Goal: Complete application form

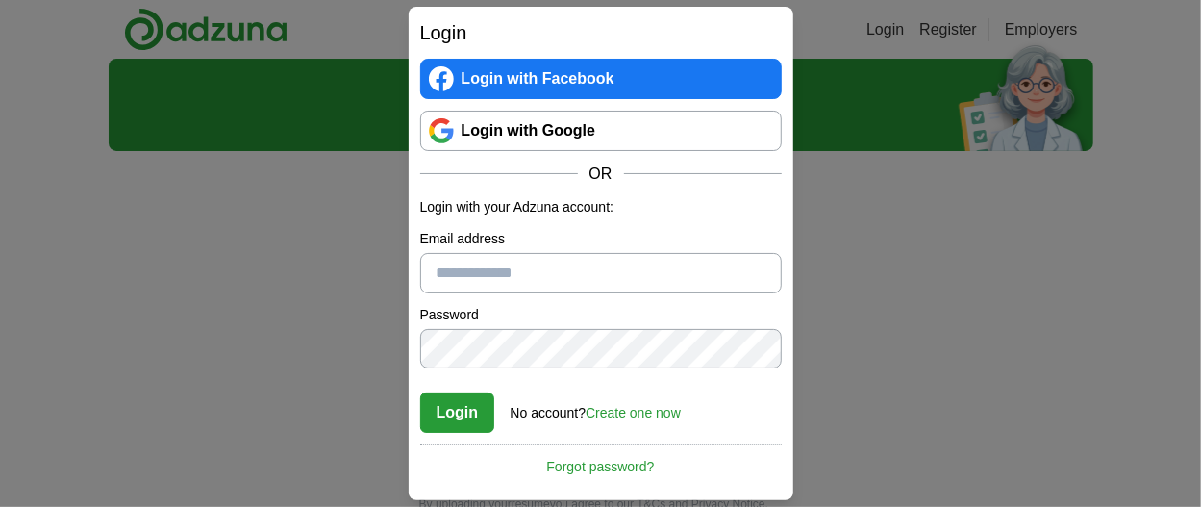
click at [621, 411] on link "Create one now" at bounding box center [633, 412] width 95 height 15
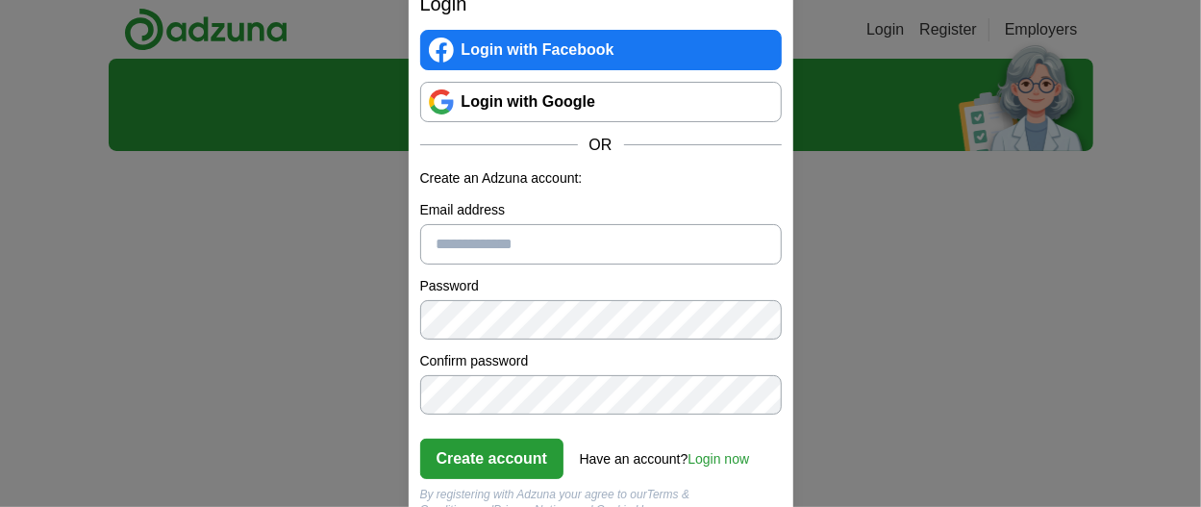
click at [449, 261] on input "Email address" at bounding box center [600, 244] width 361 height 40
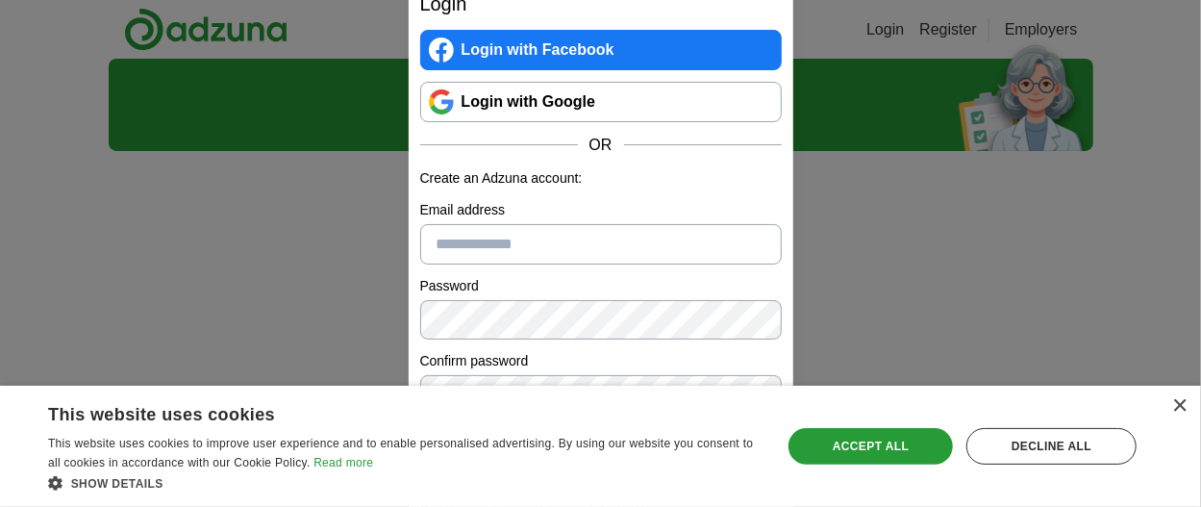
type input "**********"
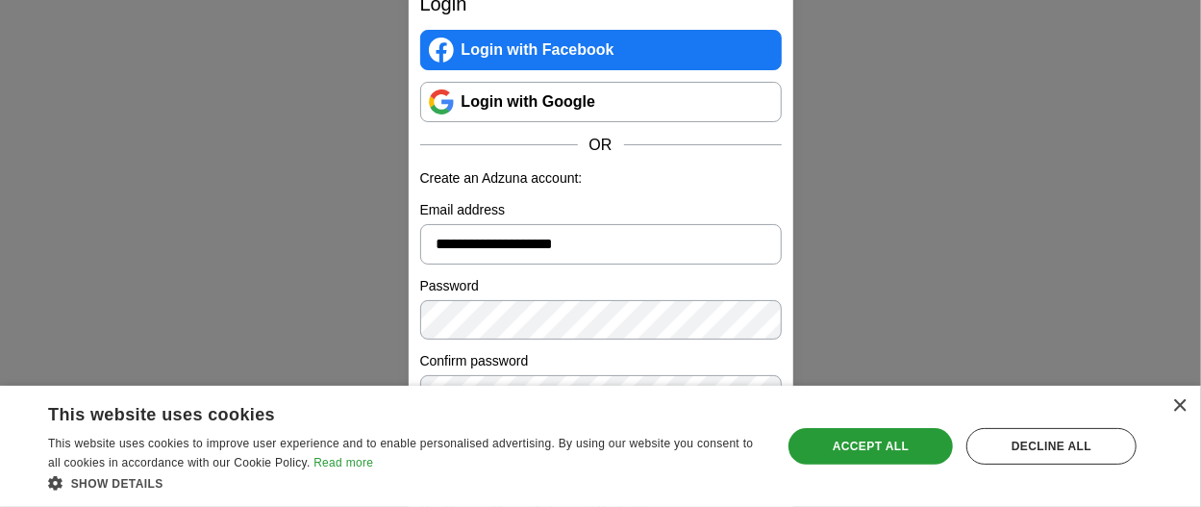
scroll to position [769, 0]
click at [871, 424] on div "Save & Close Accept all Decline all" at bounding box center [962, 446] width 361 height 46
click at [871, 463] on div "Accept all" at bounding box center [870, 446] width 164 height 37
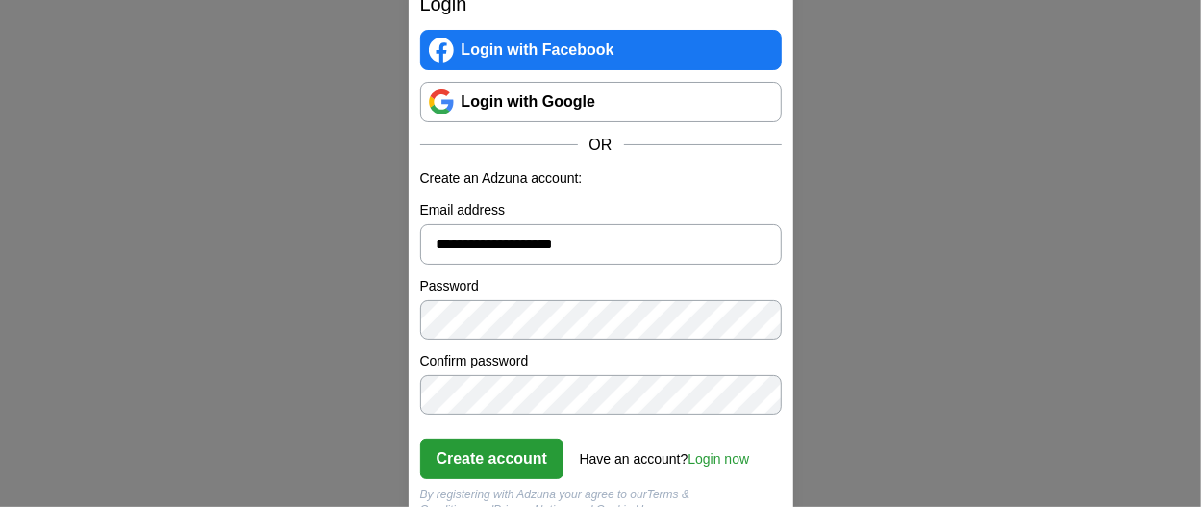
click at [461, 467] on button "Create account" at bounding box center [492, 458] width 144 height 40
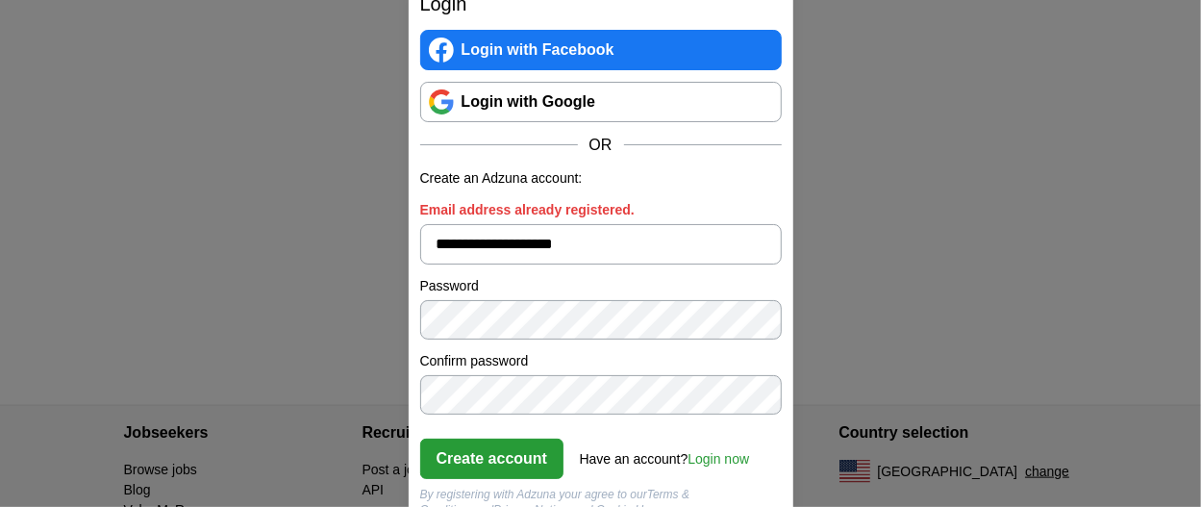
scroll to position [977, 0]
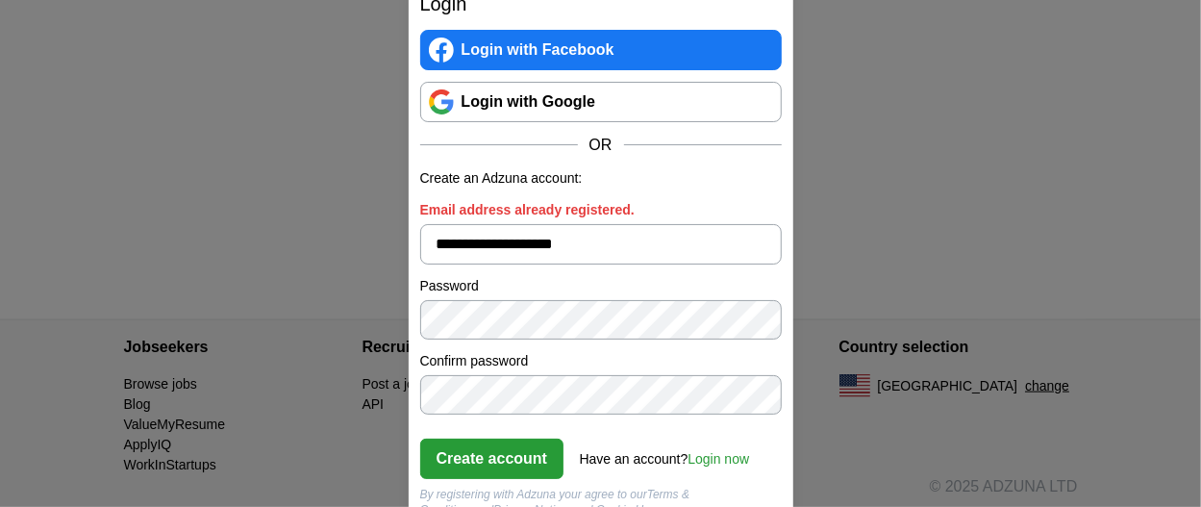
drag, startPoint x: 716, startPoint y: 256, endPoint x: 530, endPoint y: 217, distance: 190.4
click at [530, 217] on div "**********" at bounding box center [600, 232] width 361 height 64
click at [739, 465] on link "Login now" at bounding box center [718, 458] width 62 height 15
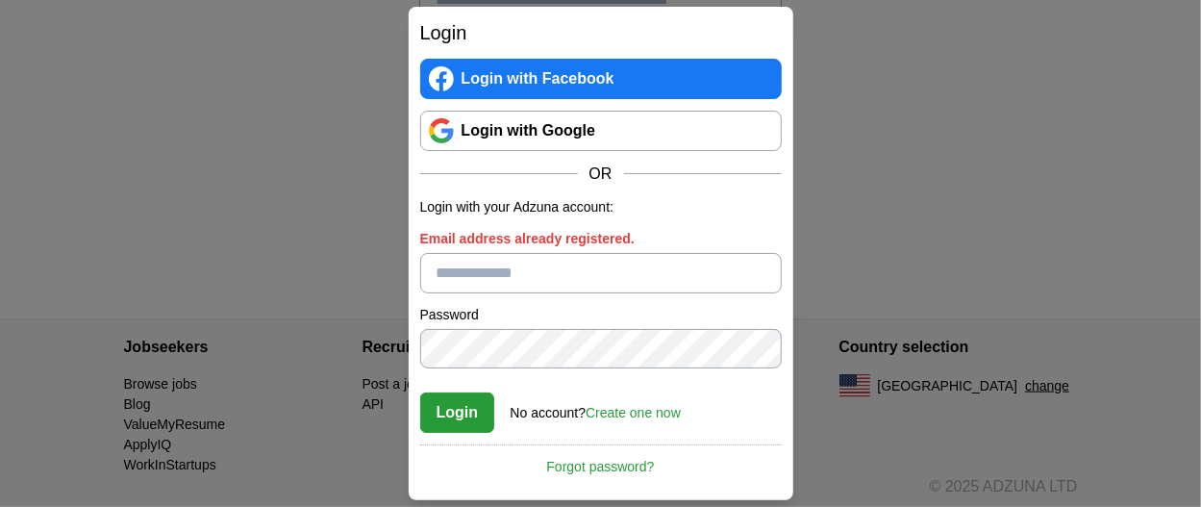
click at [464, 273] on input "Email address already registered." at bounding box center [600, 273] width 361 height 40
type input "**********"
click at [420, 392] on button "Login" at bounding box center [457, 412] width 75 height 40
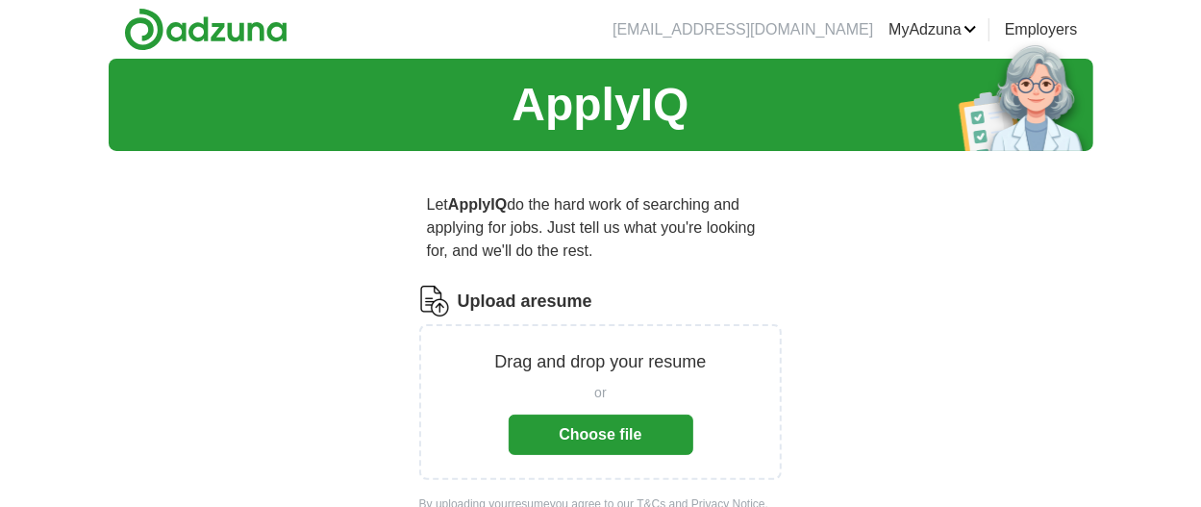
click at [611, 436] on button "Choose file" at bounding box center [601, 434] width 185 height 40
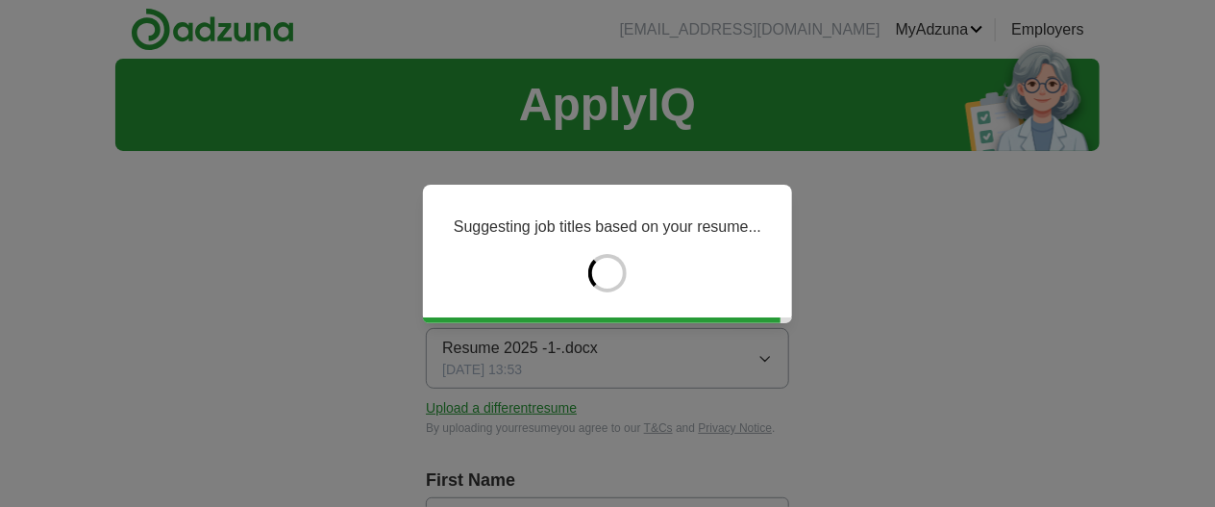
type input "*****"
type input "*******"
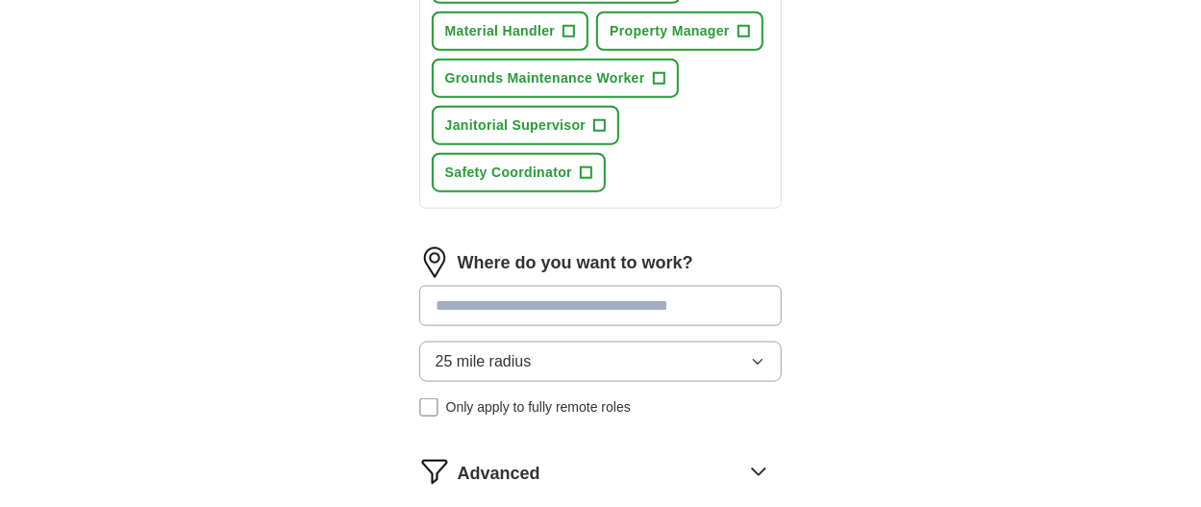
scroll to position [865, 0]
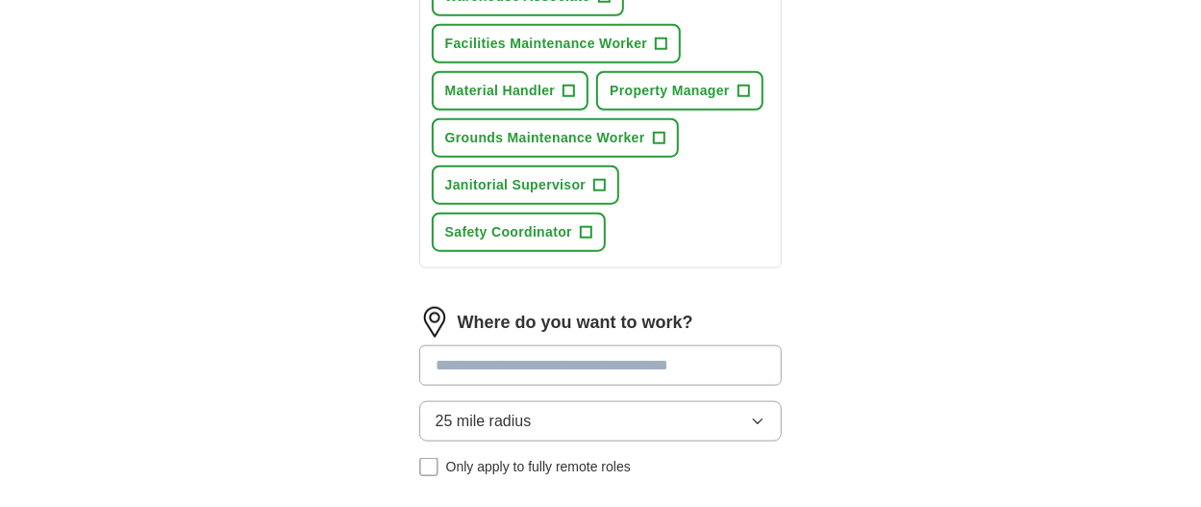
click at [498, 432] on button "25 mile radius" at bounding box center [600, 421] width 363 height 40
click at [565, 370] on input at bounding box center [600, 365] width 363 height 40
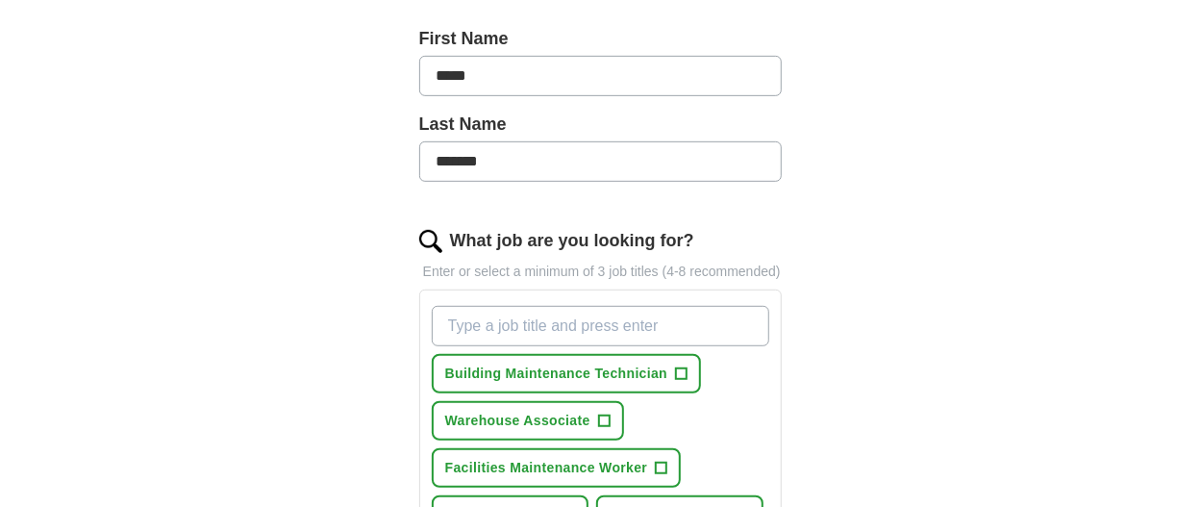
scroll to position [577, 0]
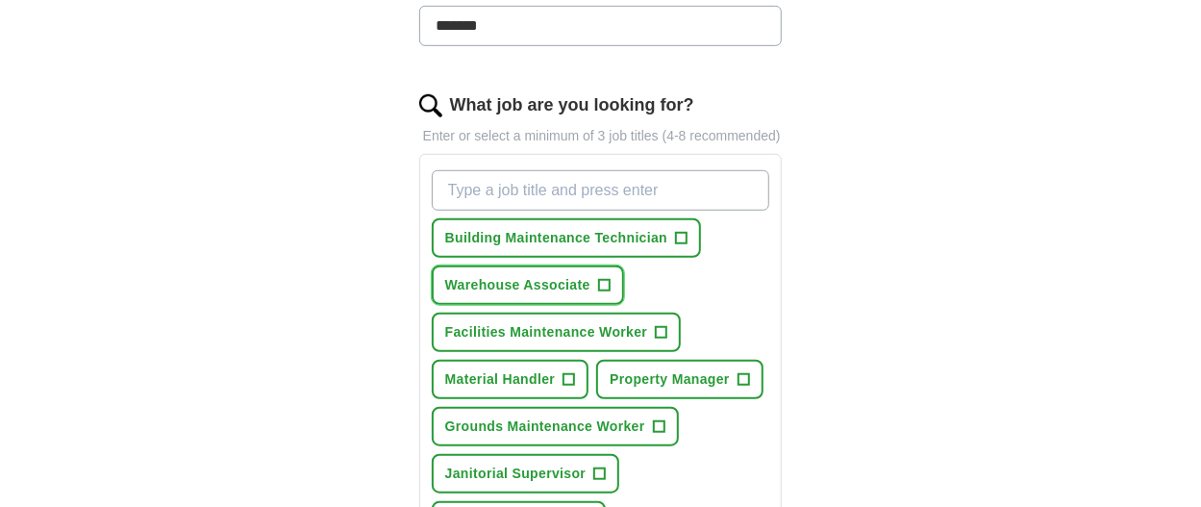
click at [606, 283] on span "+" at bounding box center [604, 285] width 12 height 15
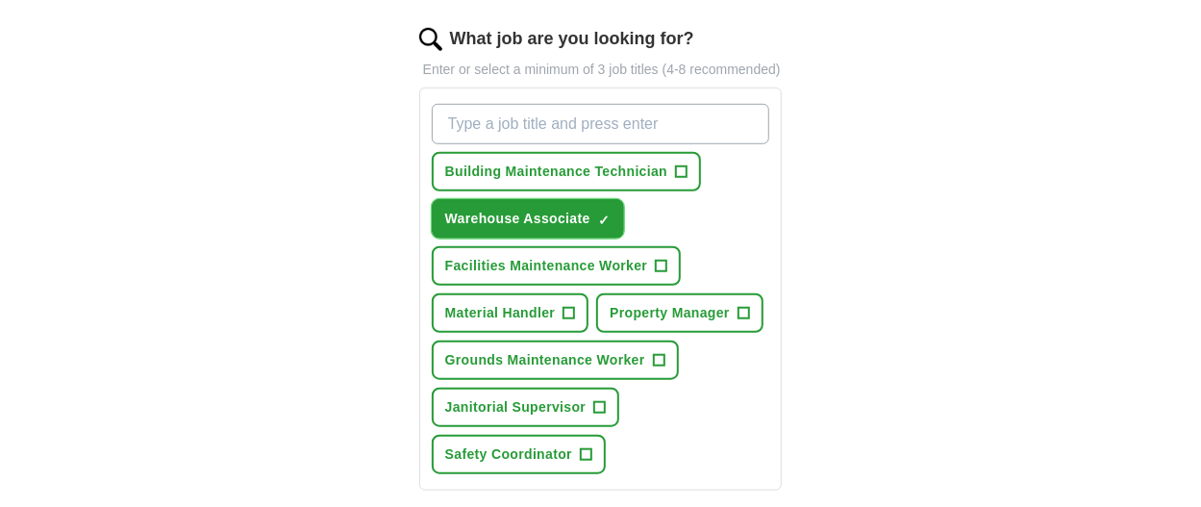
scroll to position [673, 0]
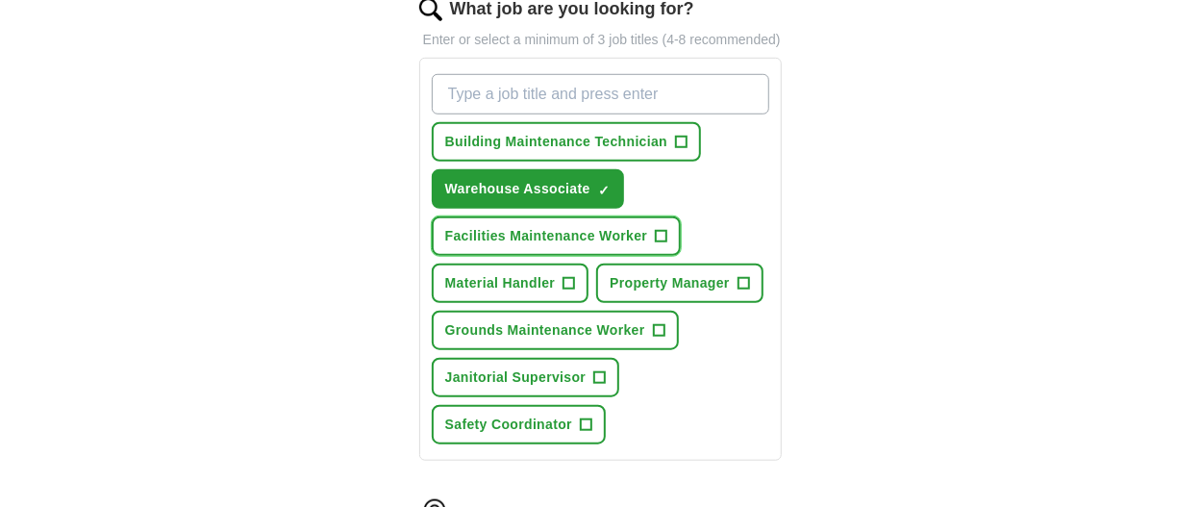
click at [667, 229] on button "Facilities Maintenance Worker +" at bounding box center [557, 235] width 250 height 39
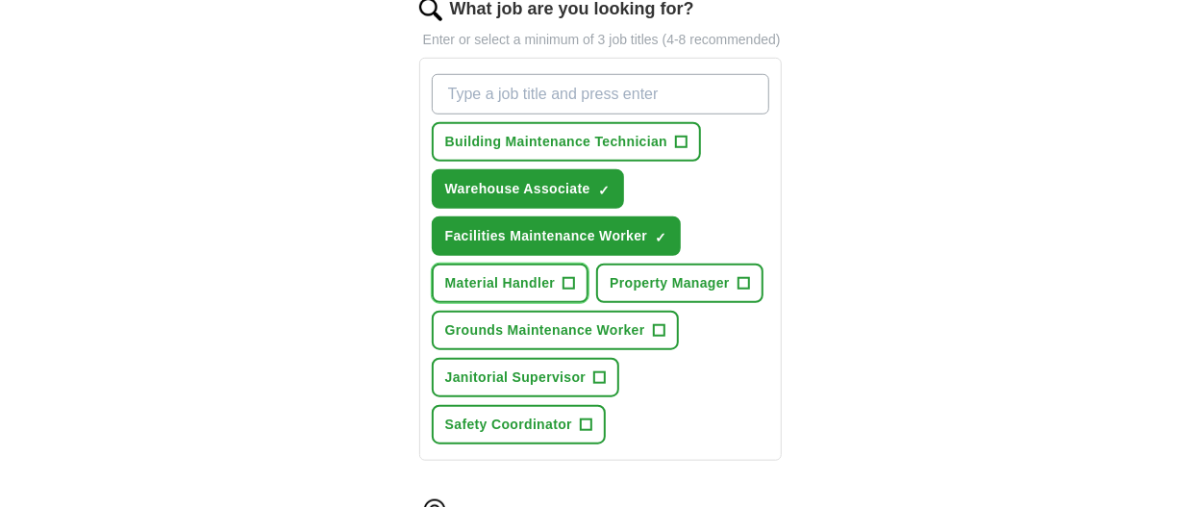
click at [560, 295] on button "Material Handler +" at bounding box center [511, 282] width 158 height 39
click at [621, 316] on button "Grounds Maintenance Worker +" at bounding box center [555, 330] width 247 height 39
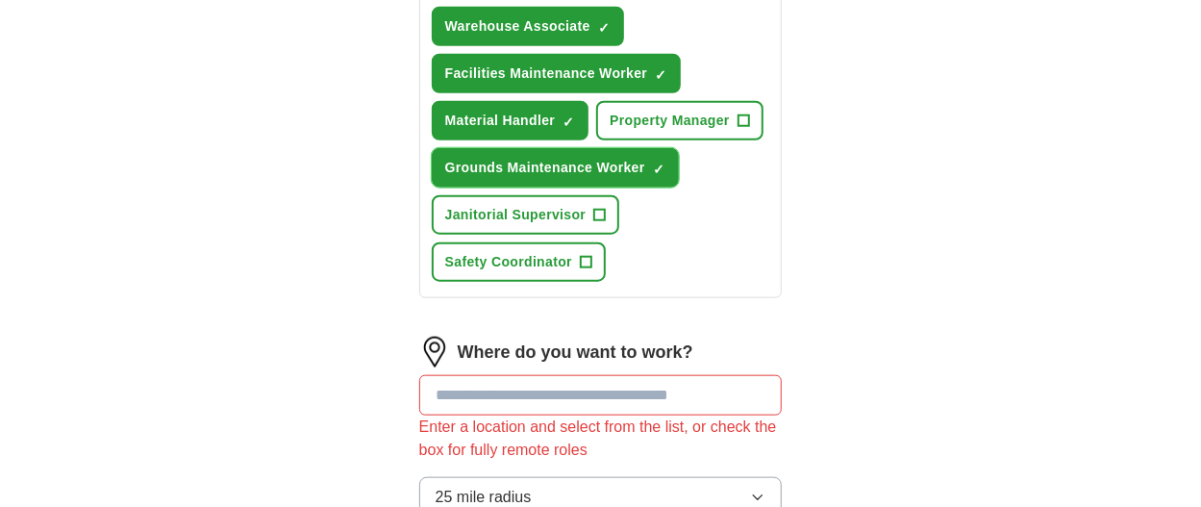
scroll to position [865, 0]
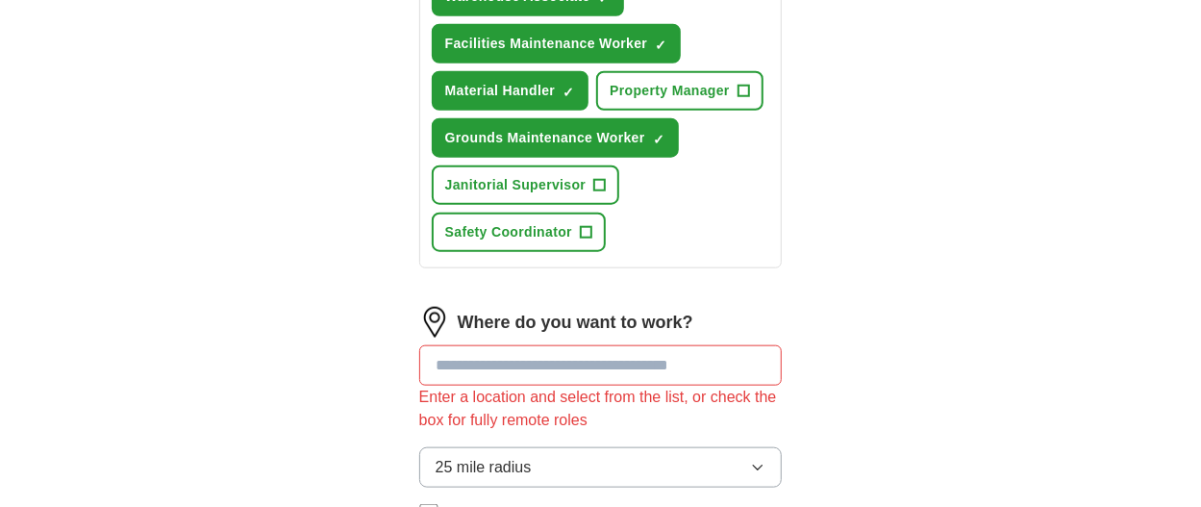
click at [661, 346] on input at bounding box center [600, 365] width 363 height 40
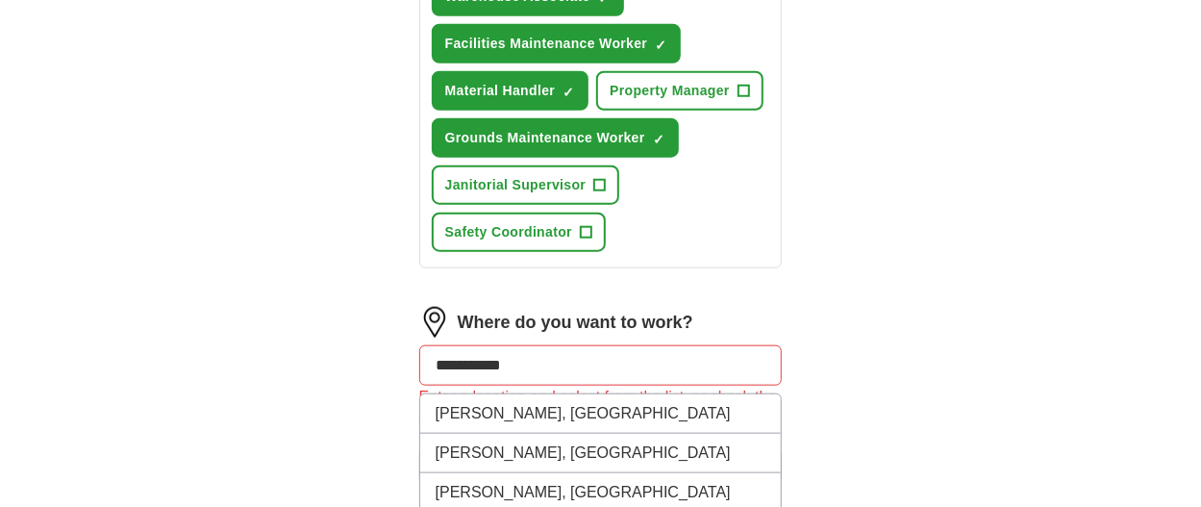
type input "**********"
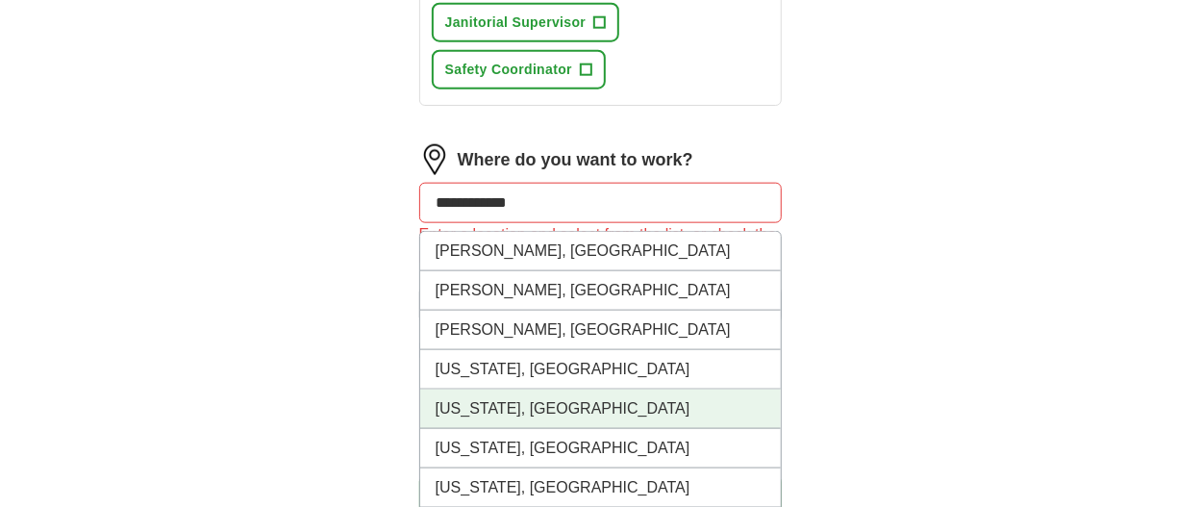
scroll to position [1058, 0]
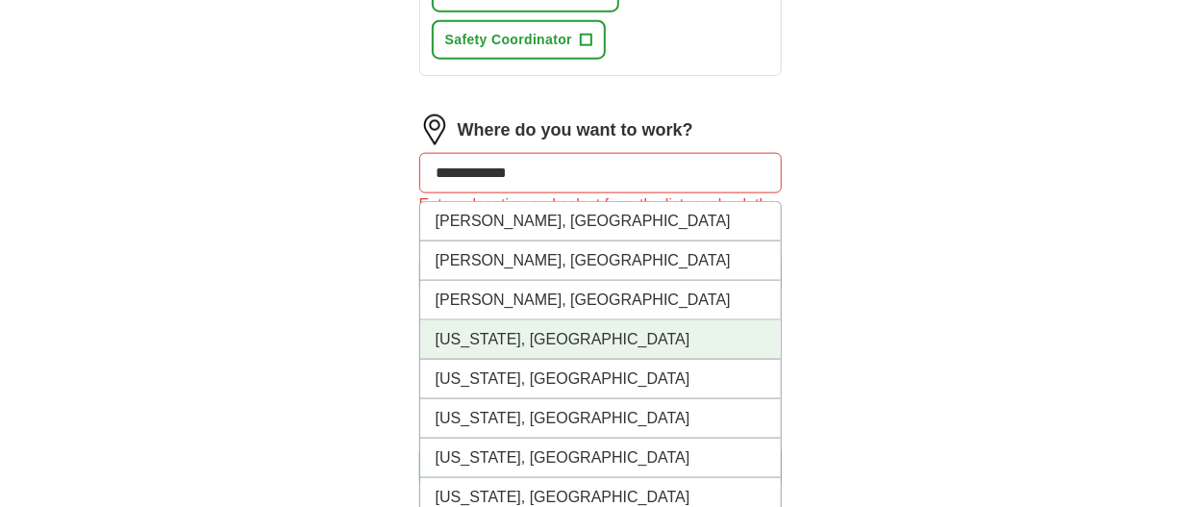
click at [557, 338] on li "Florida, FL" at bounding box center [600, 339] width 361 height 39
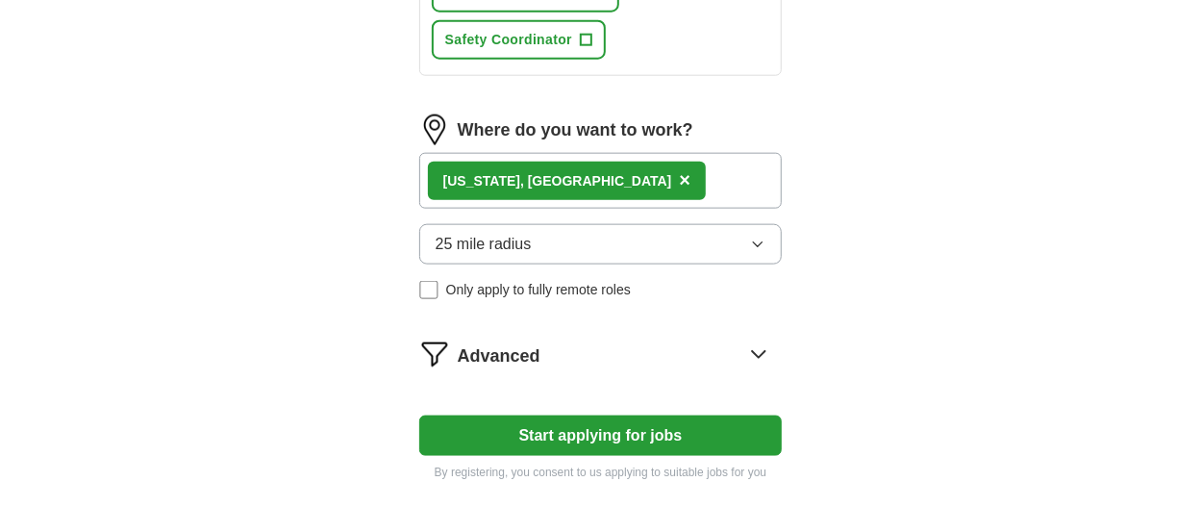
click at [679, 179] on span "×" at bounding box center [685, 179] width 12 height 21
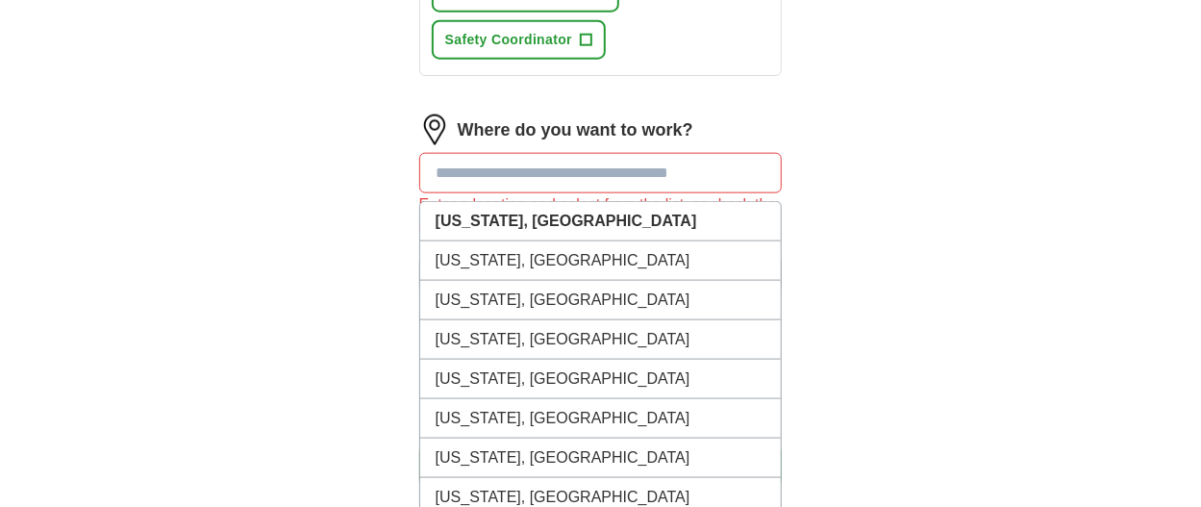
click at [492, 165] on input at bounding box center [600, 173] width 363 height 40
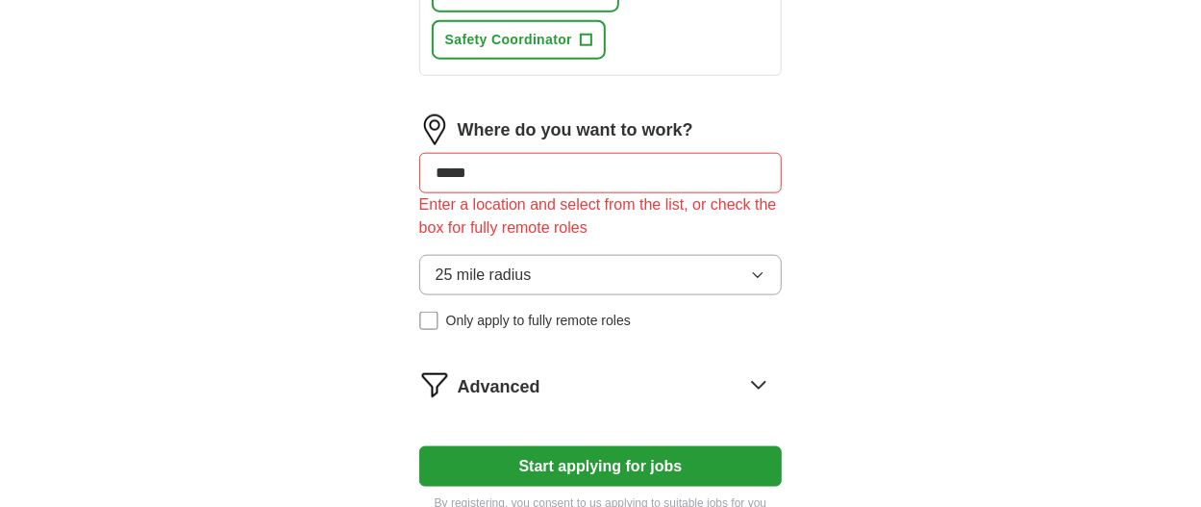
click at [419, 446] on button "Start applying for jobs" at bounding box center [600, 466] width 363 height 40
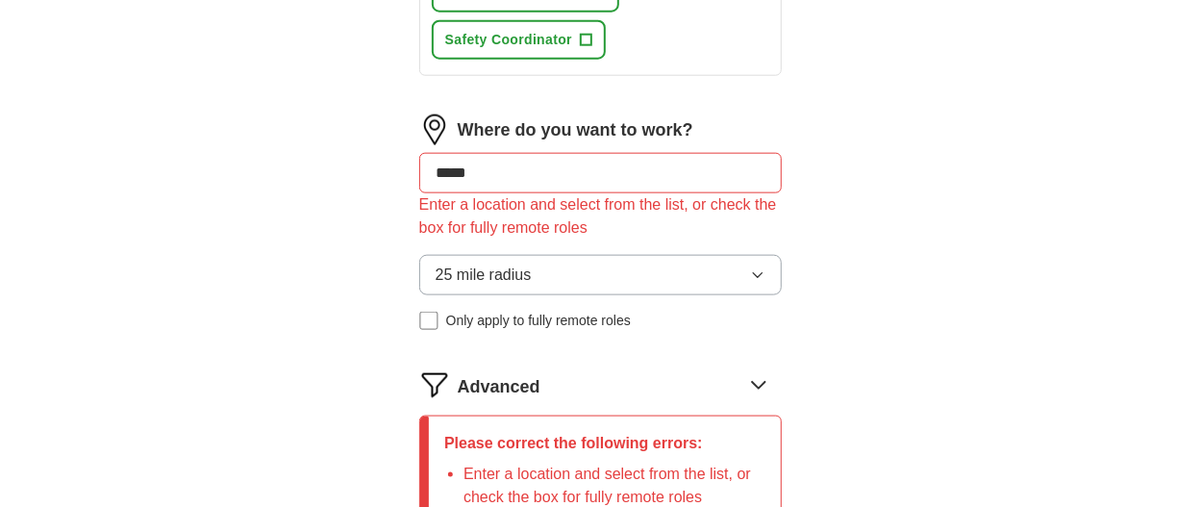
click at [577, 179] on input "*****" at bounding box center [600, 173] width 363 height 40
type input "*"
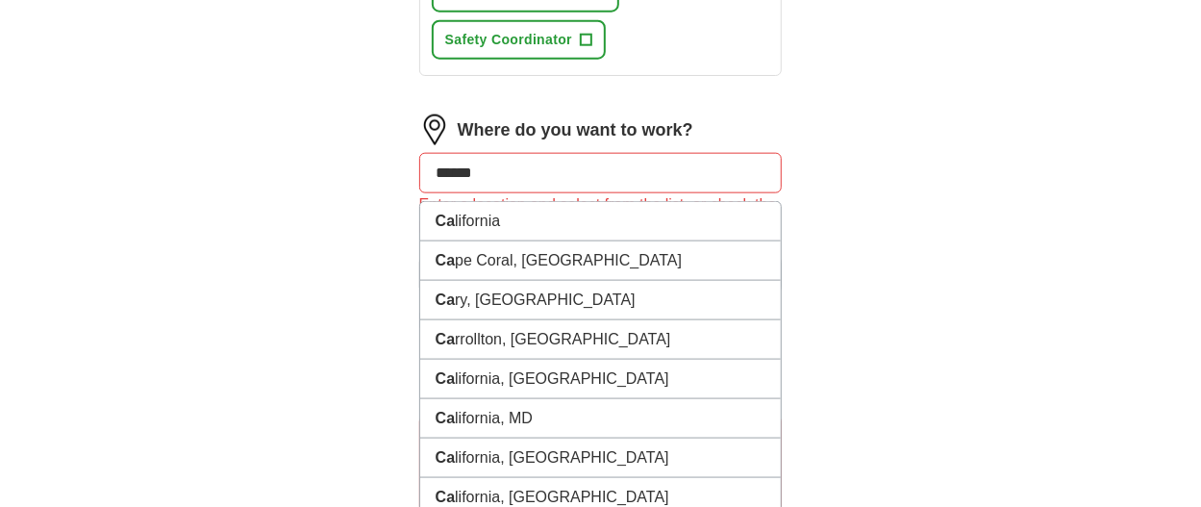
type input "*******"
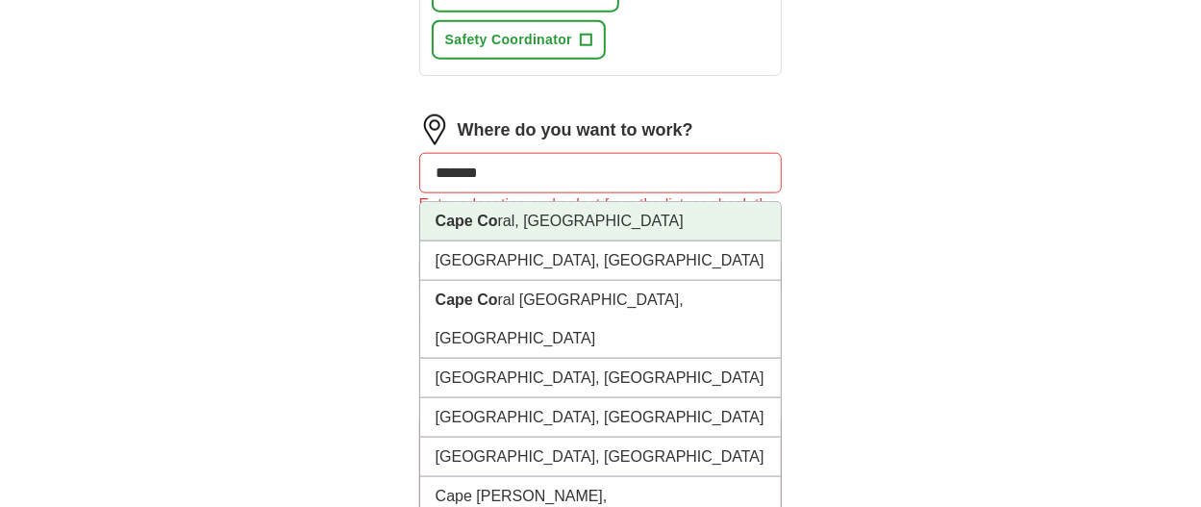
click at [578, 222] on li "Cape Co ral, FL" at bounding box center [600, 221] width 361 height 39
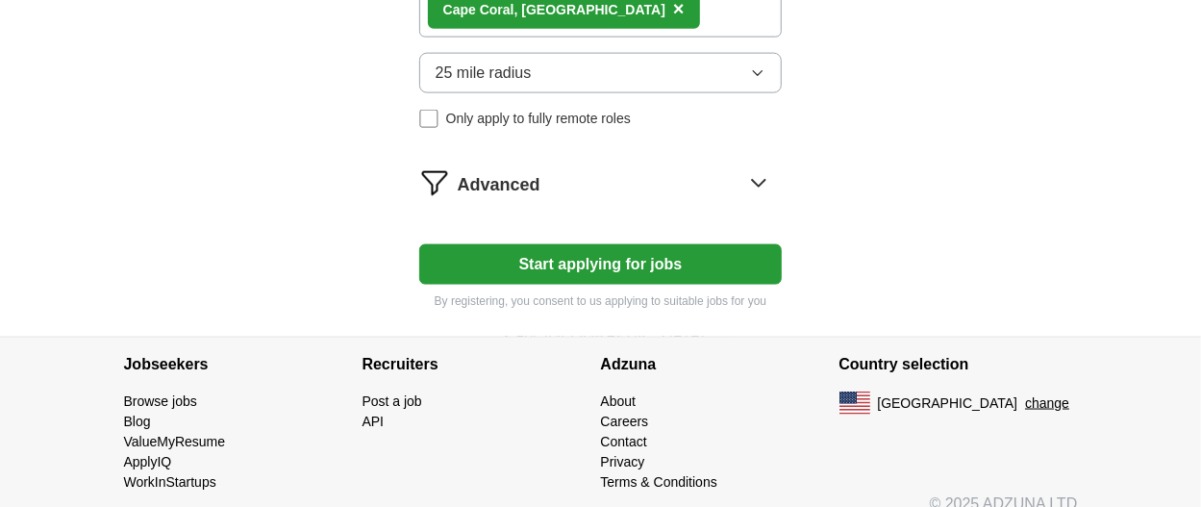
scroll to position [1246, 0]
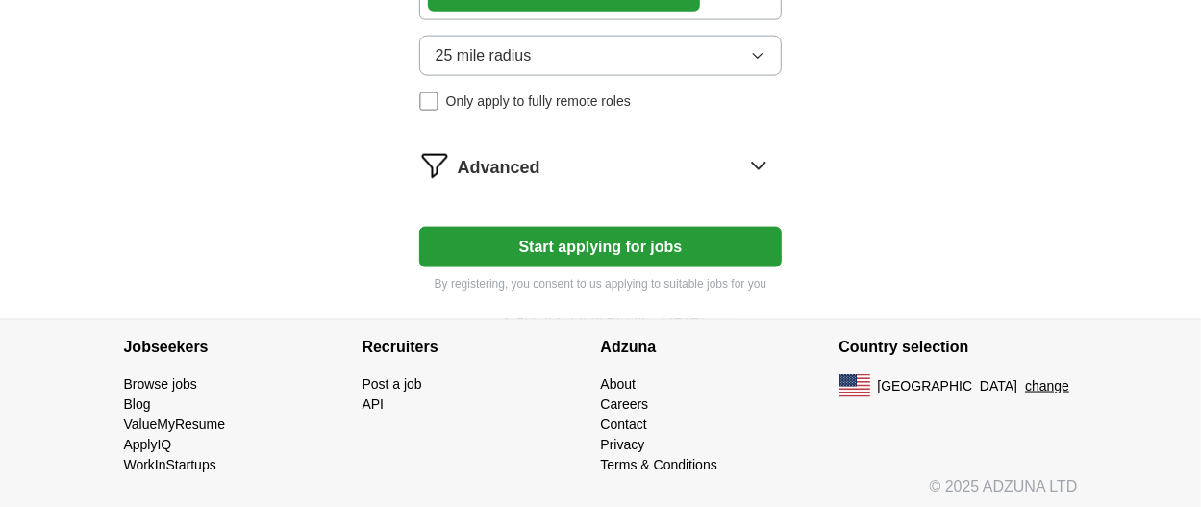
click at [597, 229] on button "Start applying for jobs" at bounding box center [600, 247] width 363 height 40
select select "**"
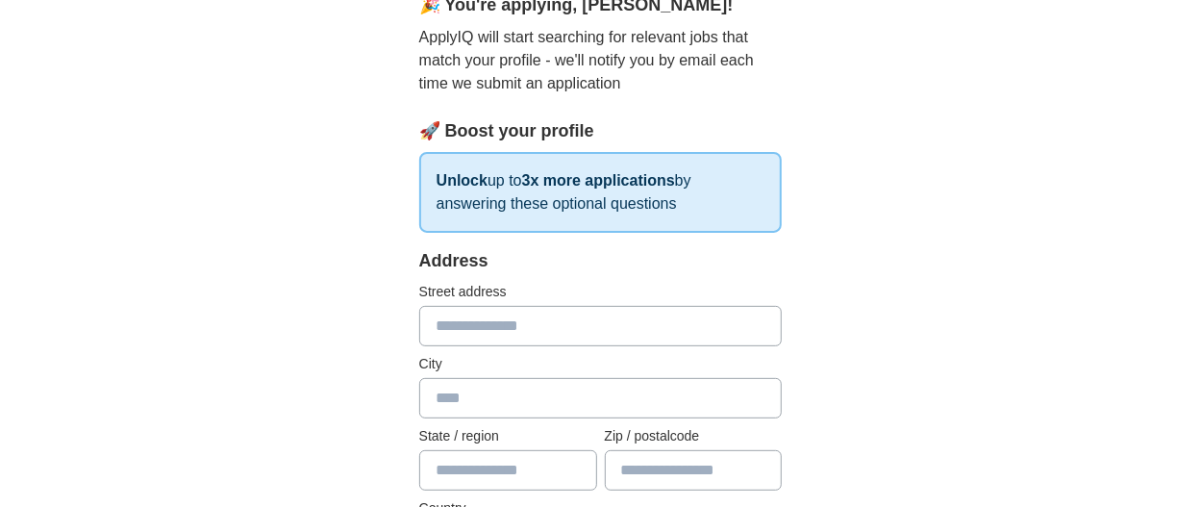
scroll to position [192, 0]
click at [489, 381] on input "text" at bounding box center [600, 399] width 363 height 40
click at [473, 322] on input "text" at bounding box center [600, 327] width 363 height 40
type input "**********"
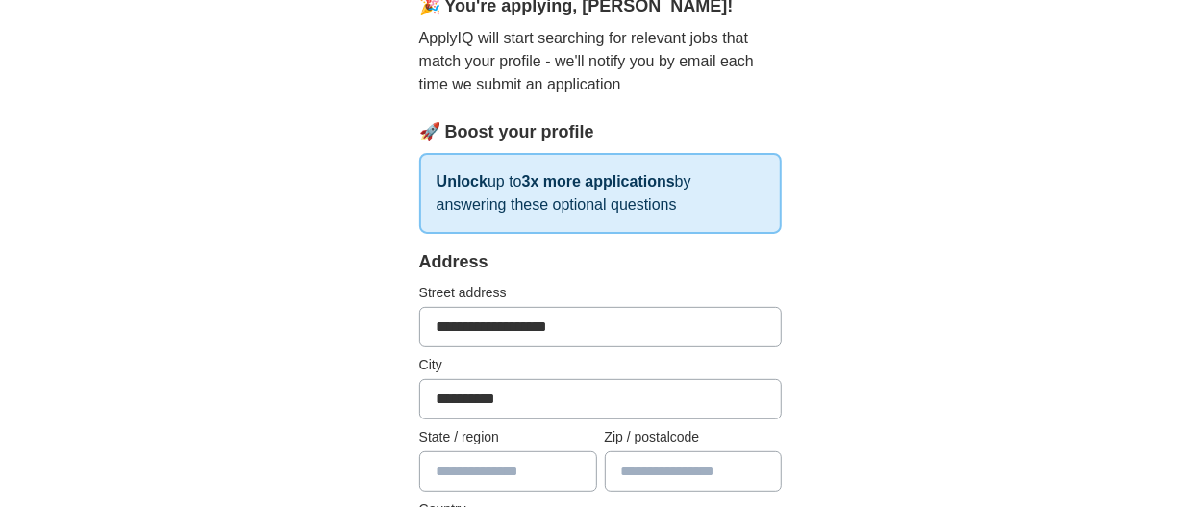
type input "*******"
type input "*****"
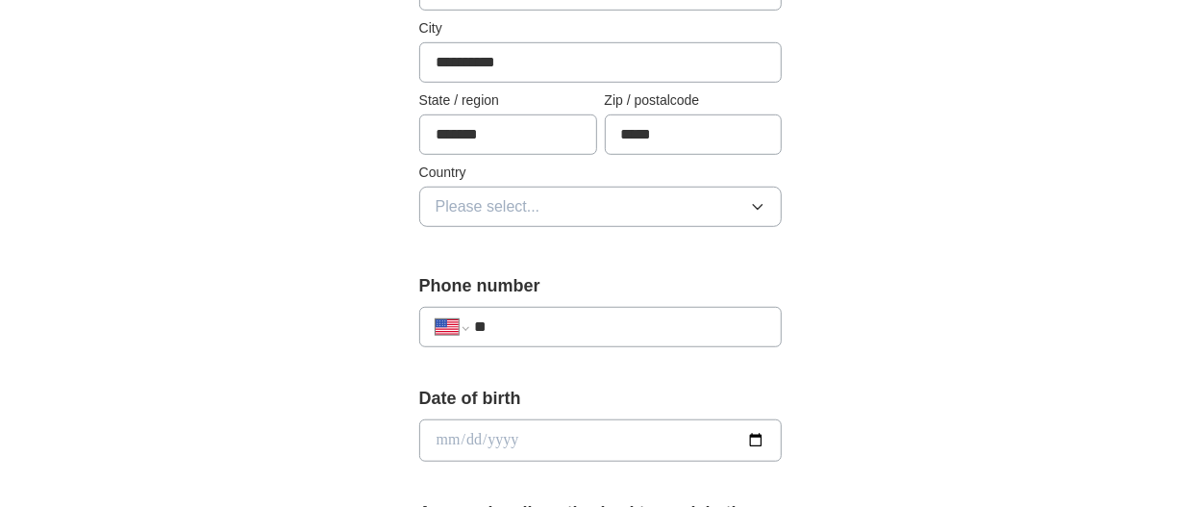
scroll to position [580, 0]
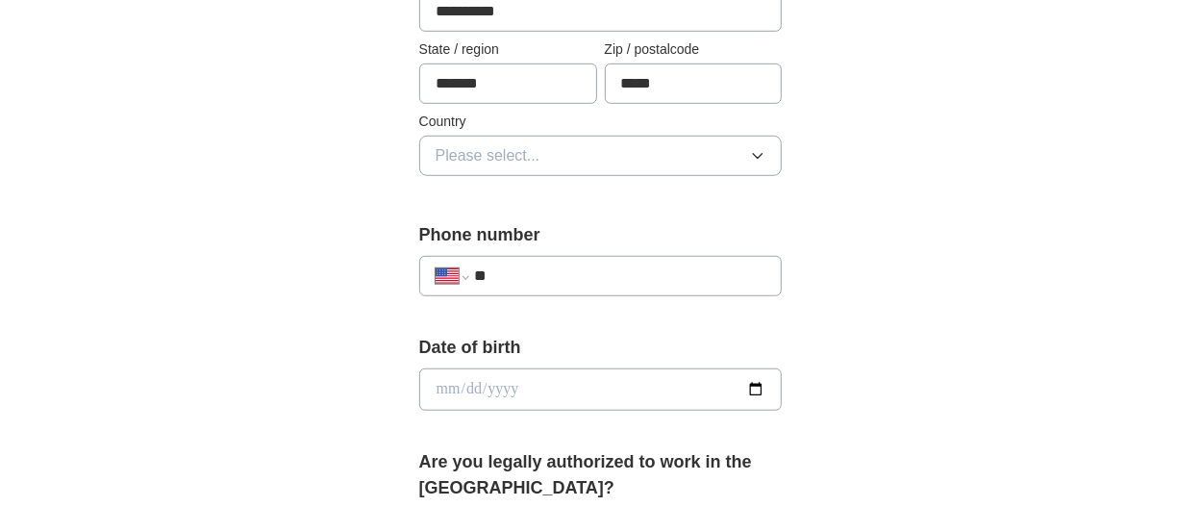
click at [650, 157] on button "Please select..." at bounding box center [600, 156] width 363 height 40
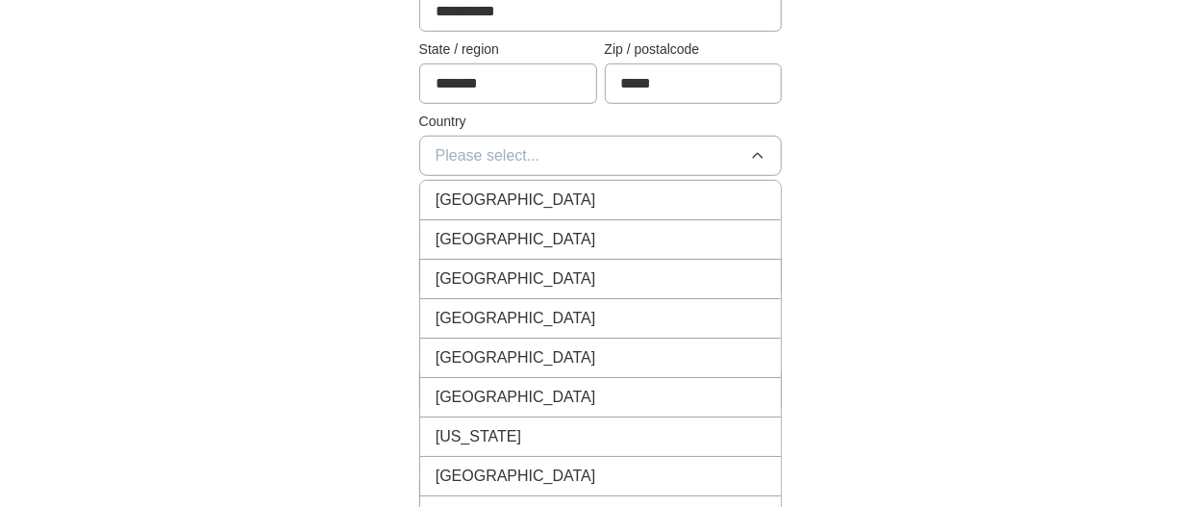
click at [619, 235] on div "United States" at bounding box center [601, 239] width 331 height 23
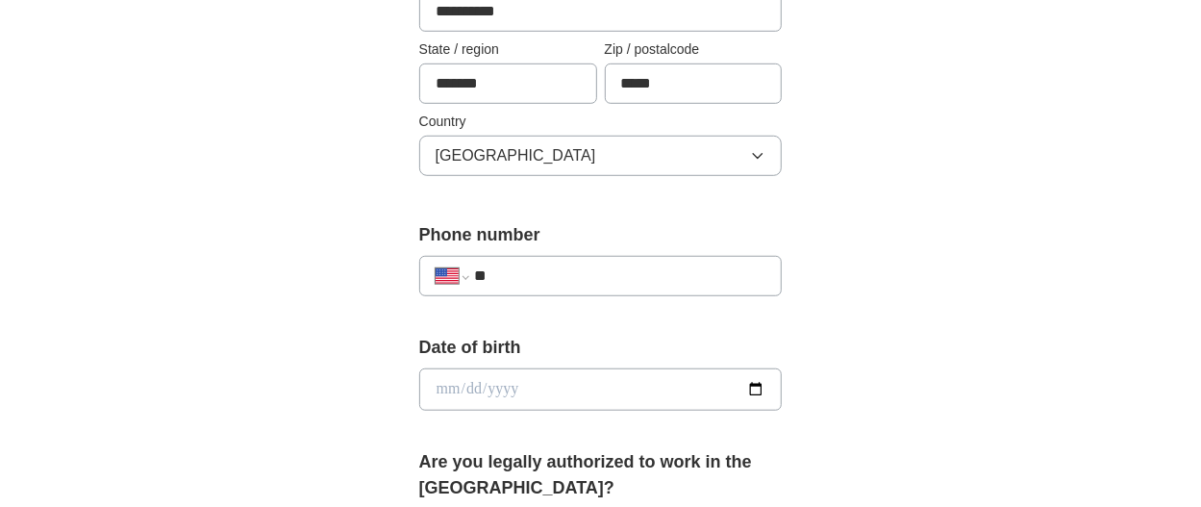
click at [609, 264] on input "**" at bounding box center [620, 275] width 292 height 23
type input "**********"
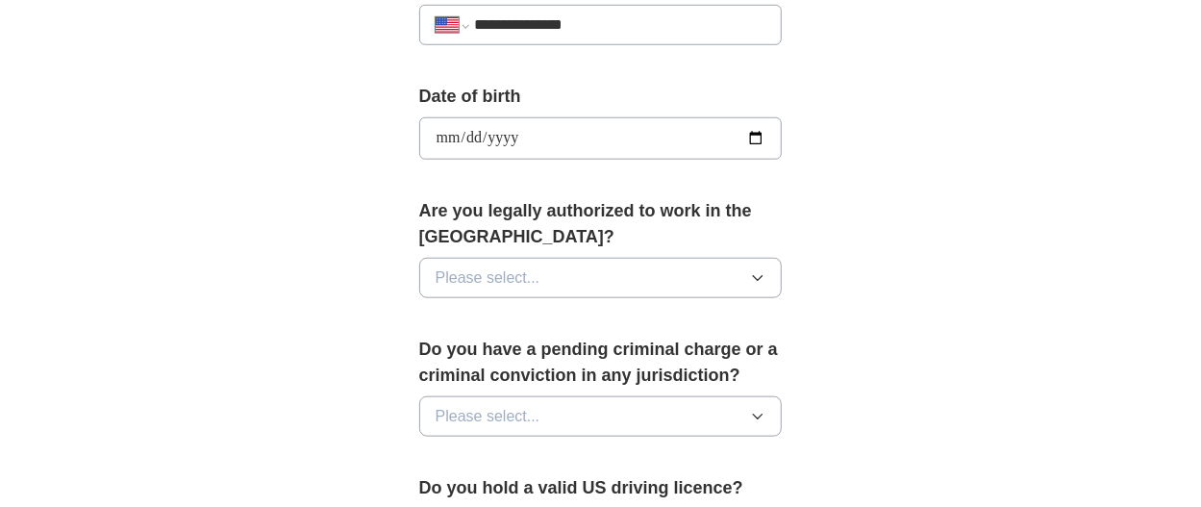
scroll to position [885, 0]
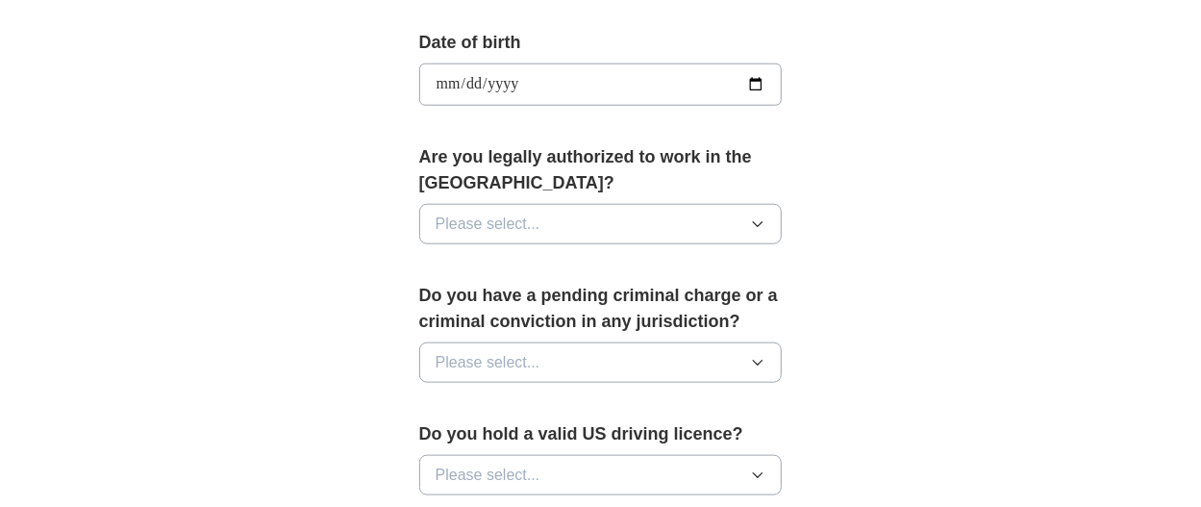
click at [730, 240] on div "Are you legally authorized to work in the US? Please select..." at bounding box center [600, 201] width 363 height 115
click at [728, 224] on button "Please select..." at bounding box center [600, 224] width 363 height 40
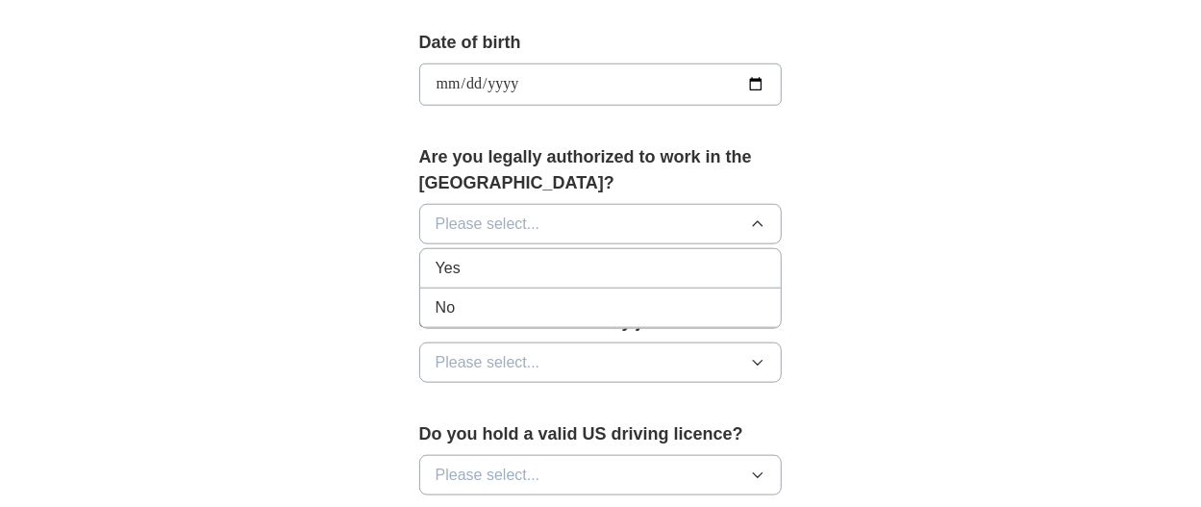
click at [708, 270] on div "Yes" at bounding box center [601, 268] width 331 height 23
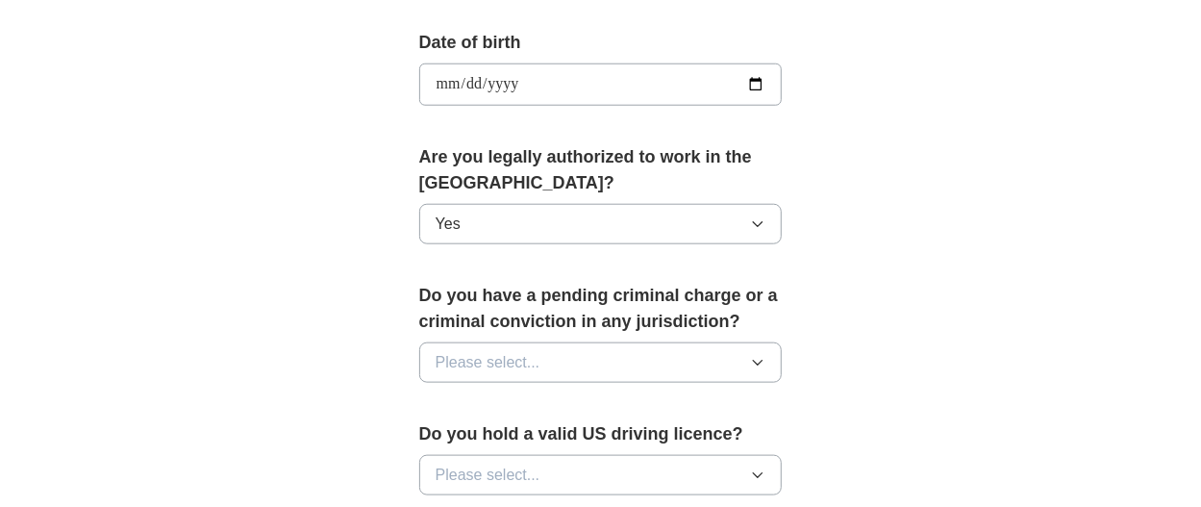
click at [703, 352] on button "Please select..." at bounding box center [600, 362] width 363 height 40
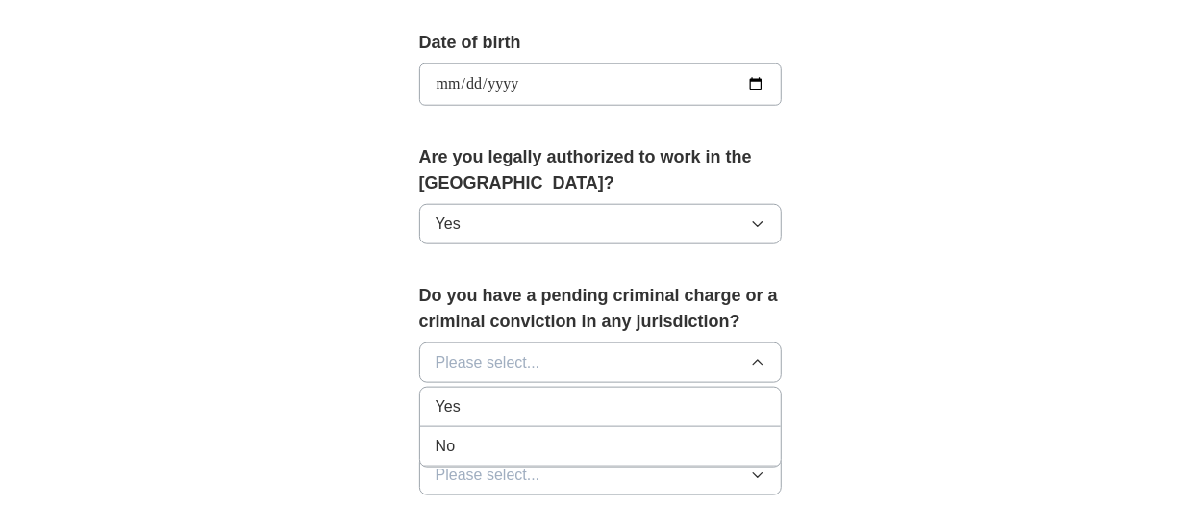
click at [688, 435] on div "No" at bounding box center [601, 446] width 331 height 23
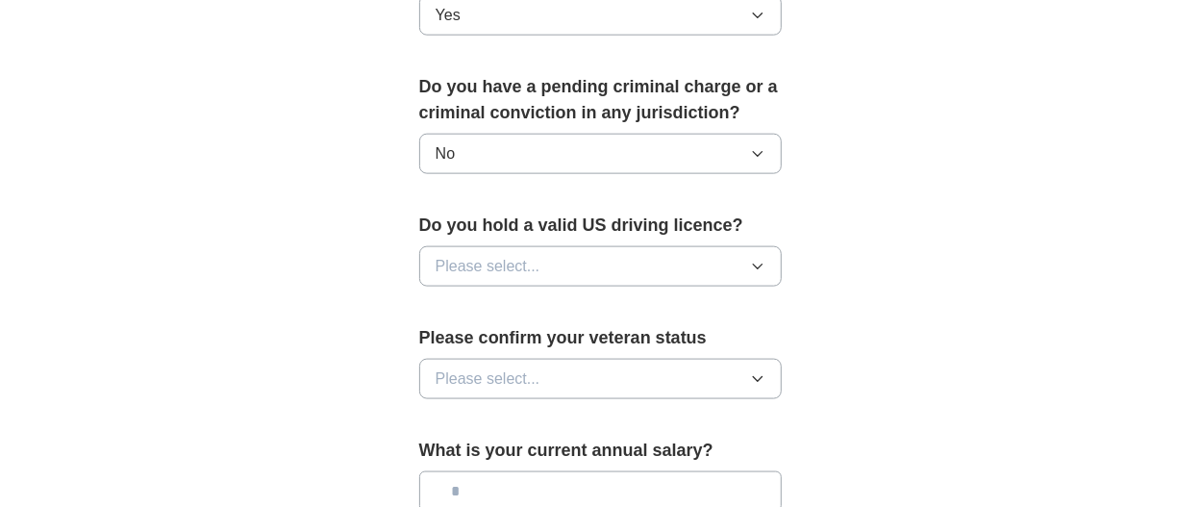
scroll to position [1126, 0]
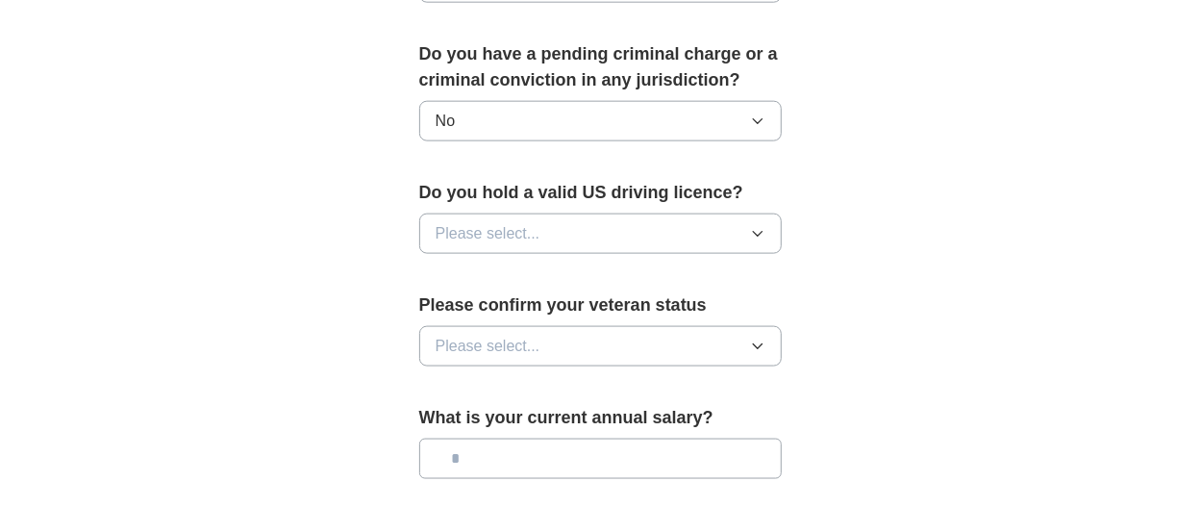
click at [744, 225] on button "Please select..." at bounding box center [600, 233] width 363 height 40
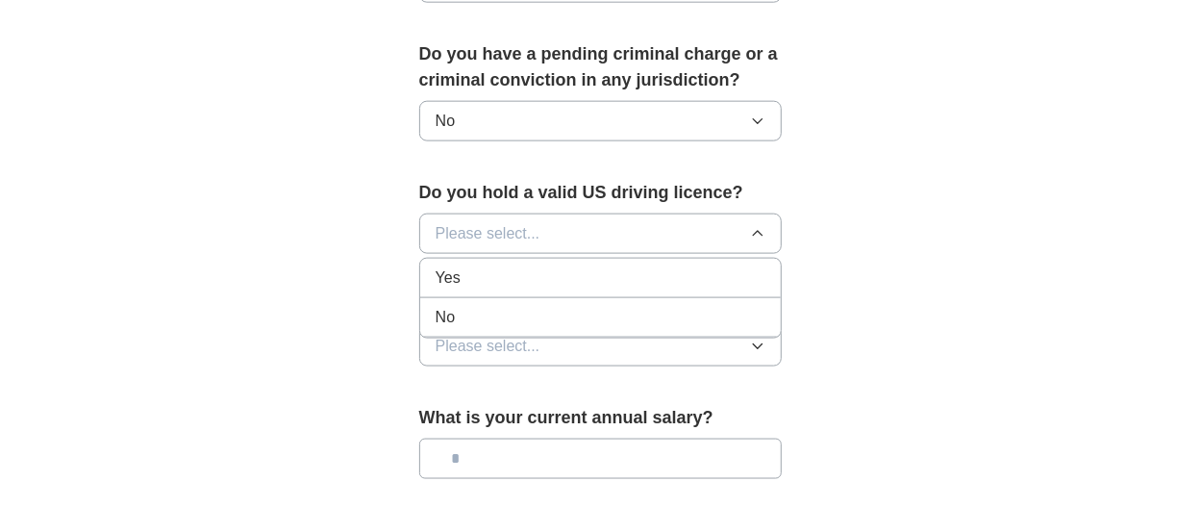
click at [705, 275] on div "Yes" at bounding box center [601, 277] width 331 height 23
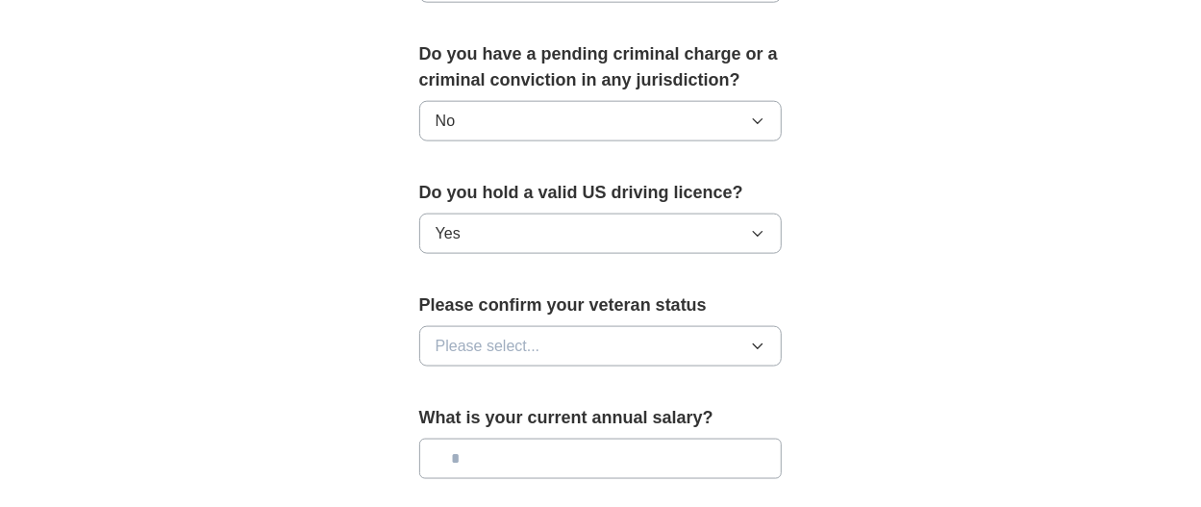
click at [717, 353] on button "Please select..." at bounding box center [600, 346] width 363 height 40
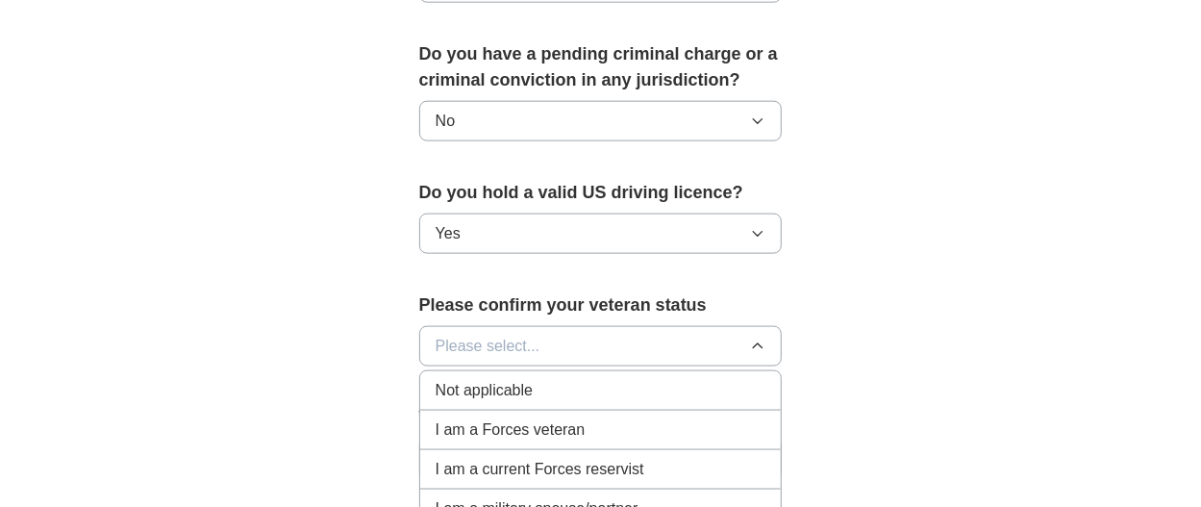
click at [719, 386] on div "Not applicable" at bounding box center [601, 390] width 331 height 23
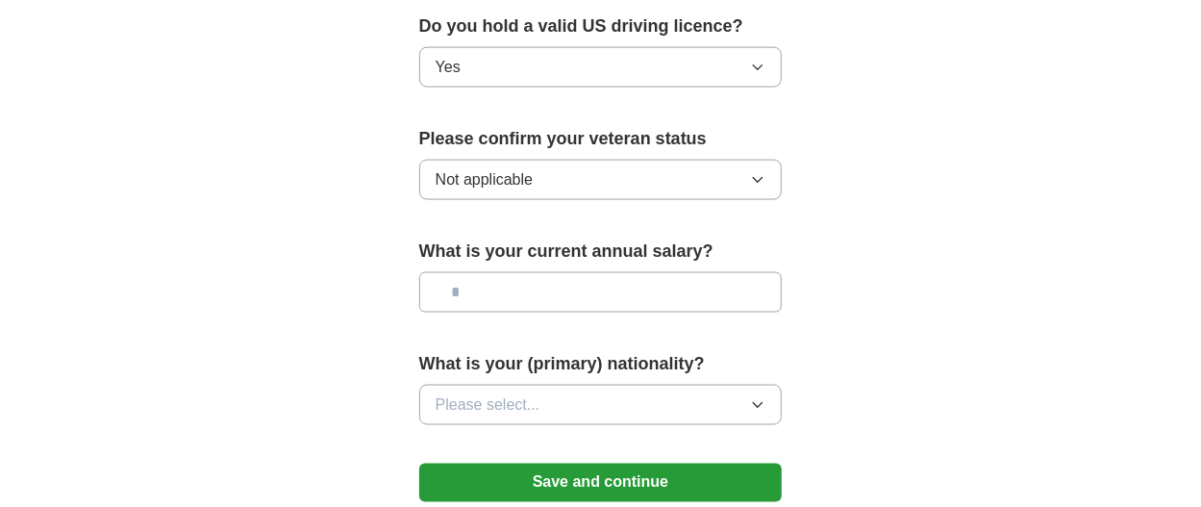
scroll to position [1314, 0]
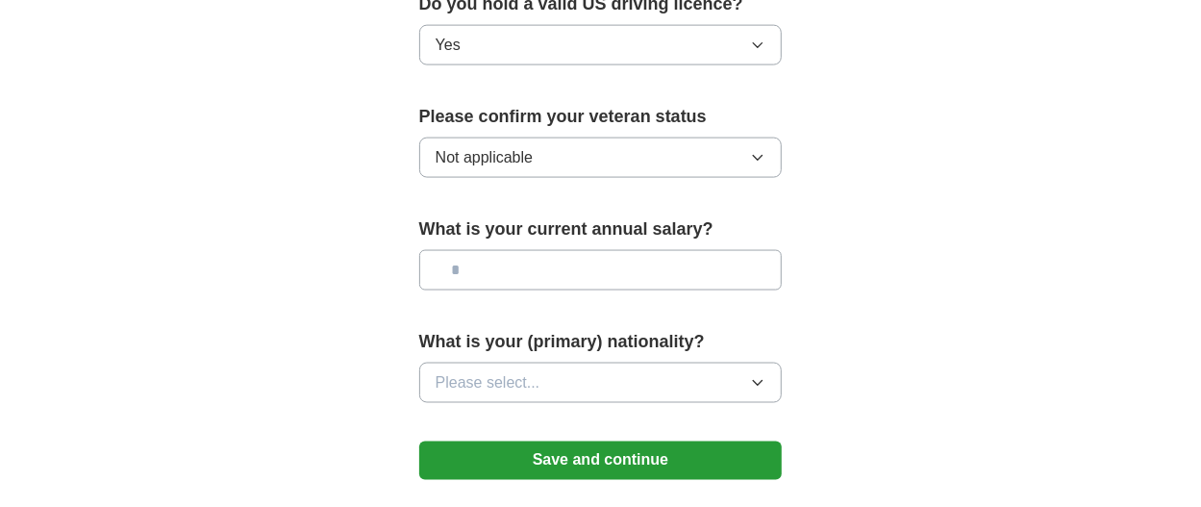
click at [736, 380] on button "Please select..." at bounding box center [600, 382] width 363 height 40
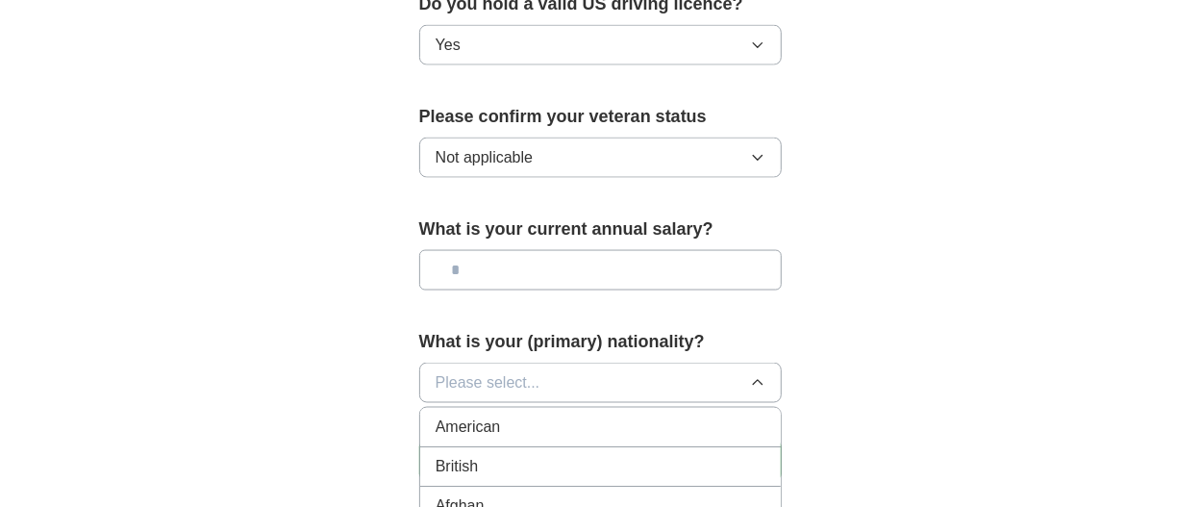
click at [745, 419] on div "American" at bounding box center [601, 426] width 331 height 23
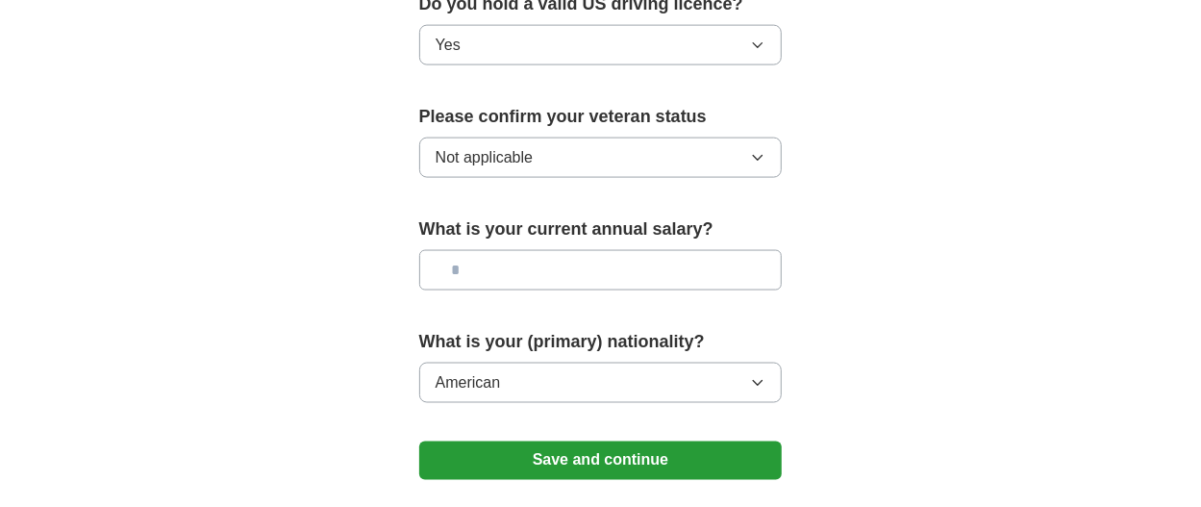
click at [595, 262] on input "text" at bounding box center [600, 270] width 363 height 40
click at [589, 442] on button "Save and continue" at bounding box center [600, 460] width 363 height 38
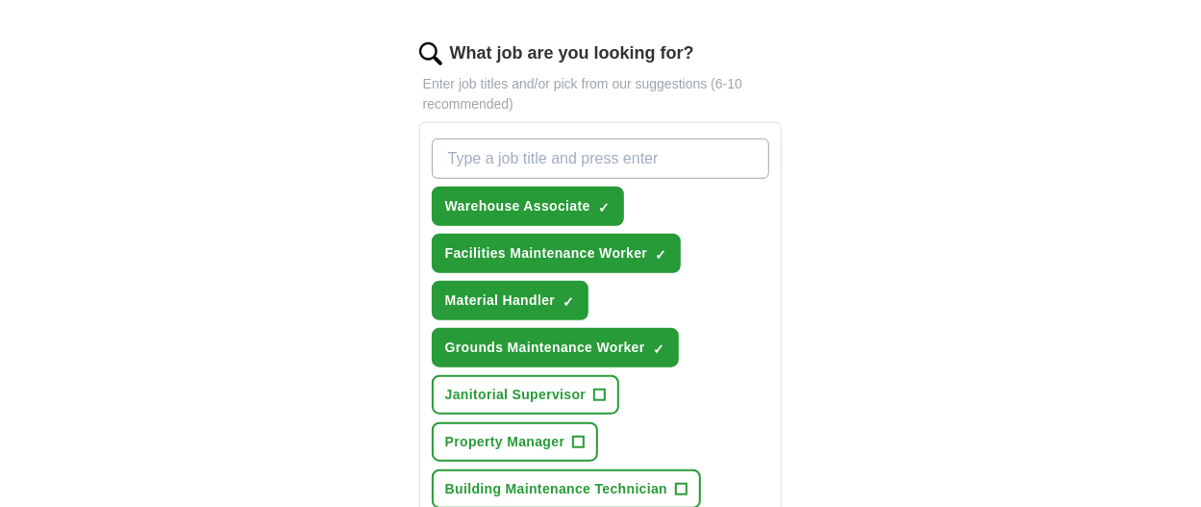
scroll to position [571, 0]
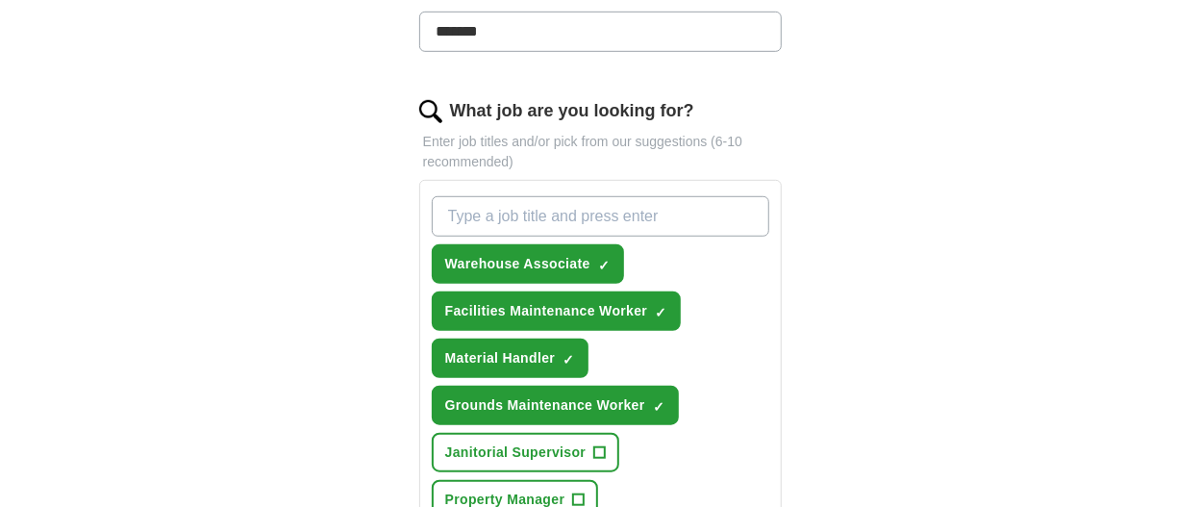
click at [575, 216] on input "What job are you looking for?" at bounding box center [601, 216] width 338 height 40
type input "dishwasher"
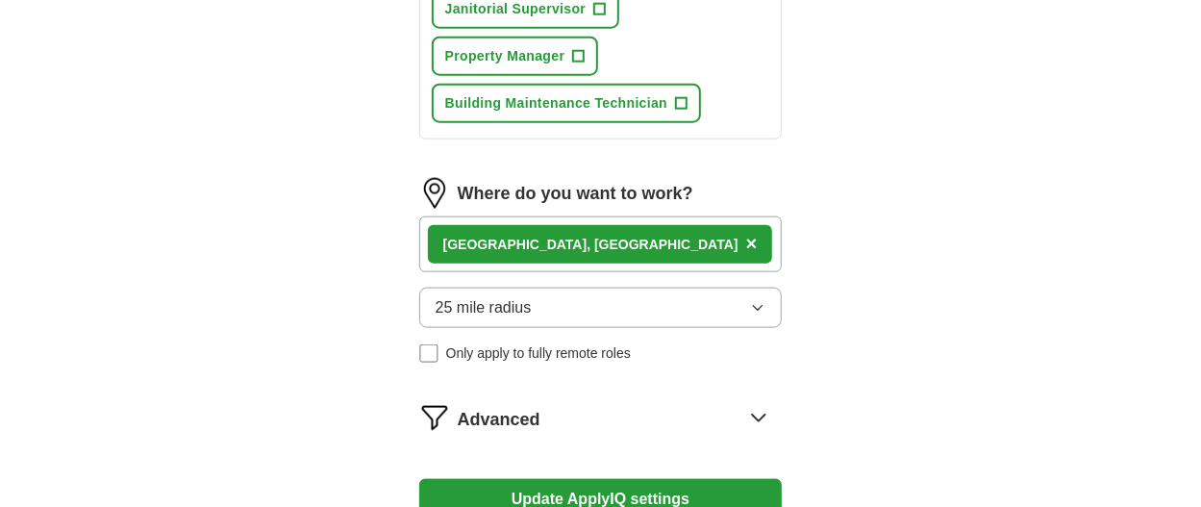
scroll to position [1142, 0]
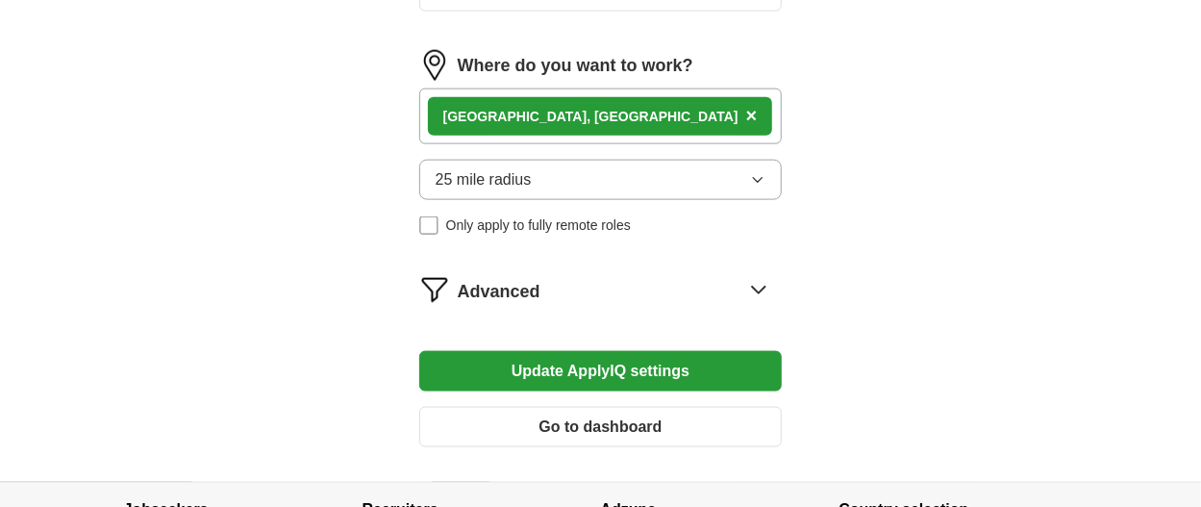
click at [655, 351] on button "Update ApplyIQ settings" at bounding box center [600, 371] width 363 height 40
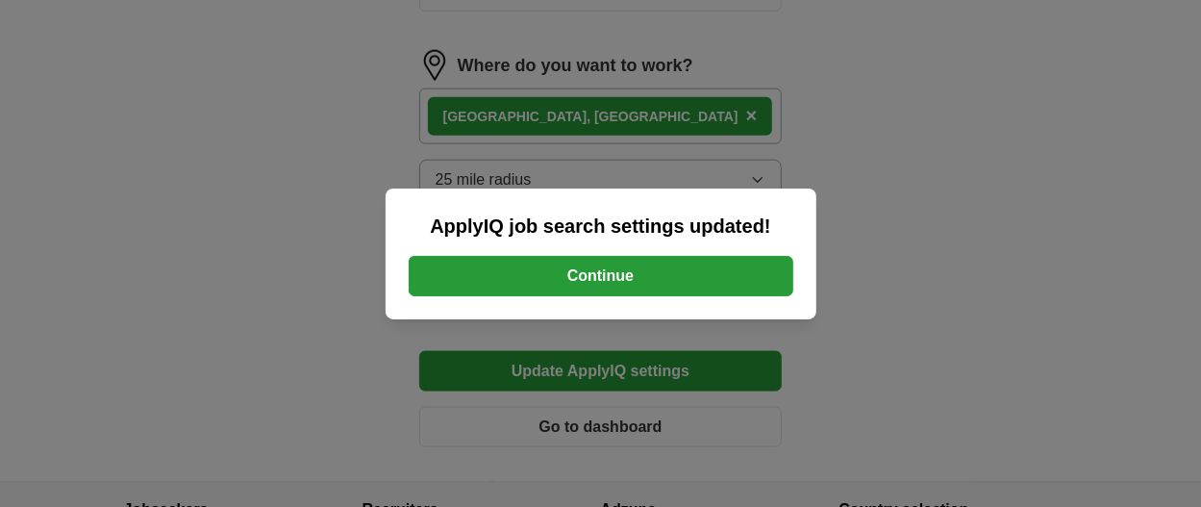
click at [700, 271] on button "Continue" at bounding box center [601, 276] width 385 height 40
